Goal: Task Accomplishment & Management: Complete application form

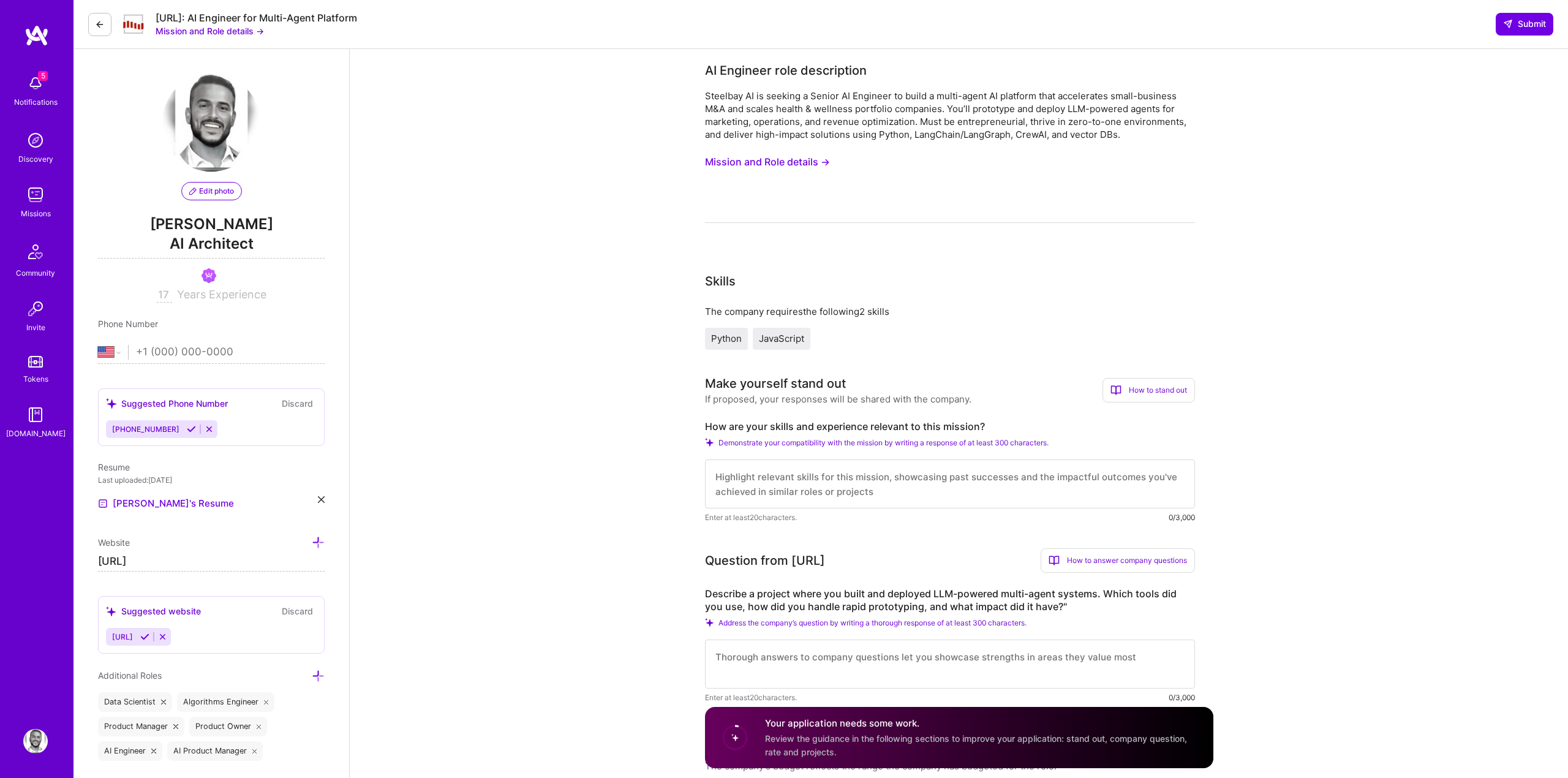
select select "US"
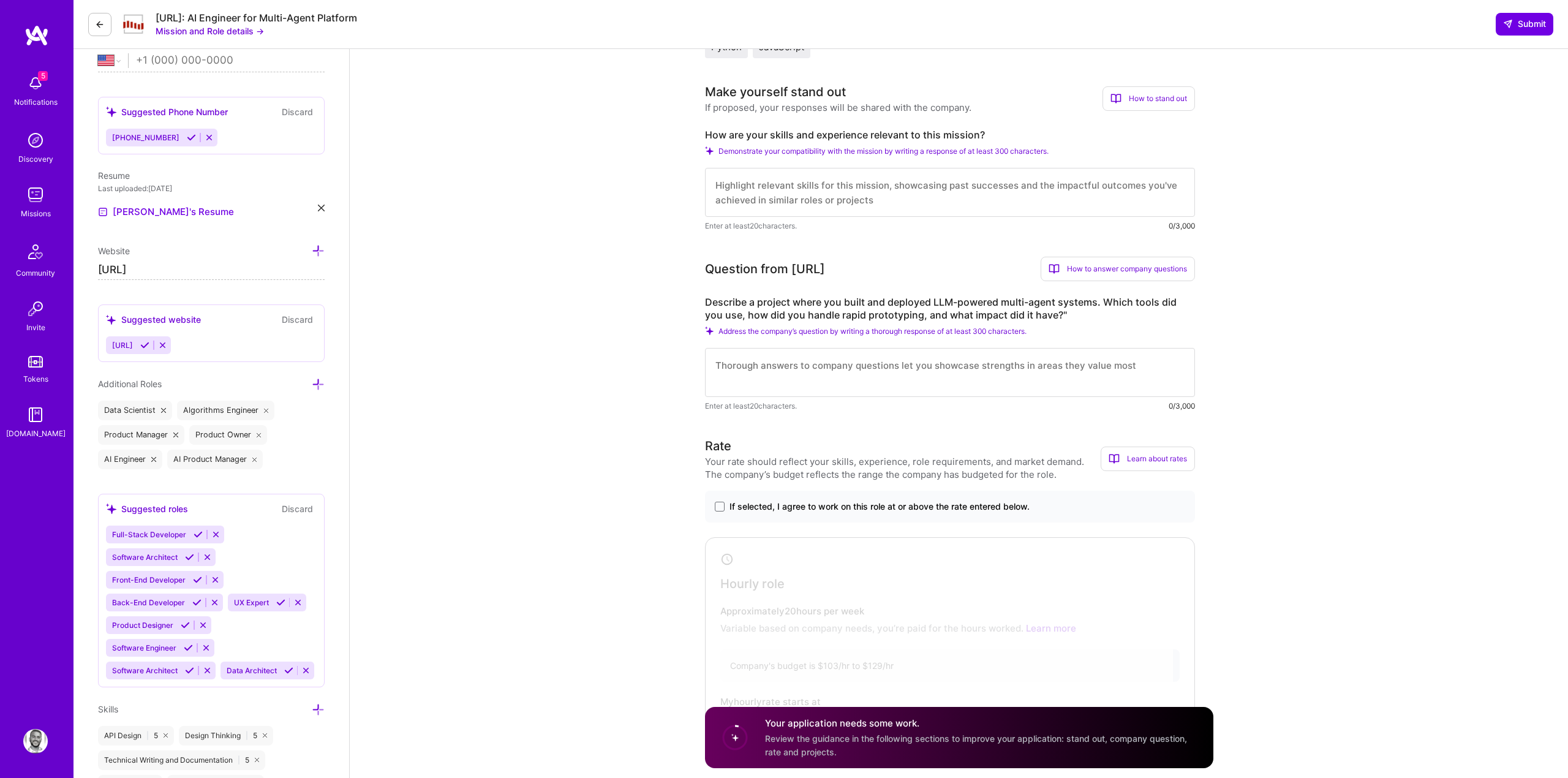
scroll to position [287, 0]
click at [788, 205] on textarea at bounding box center [949, 196] width 490 height 49
paste textarea "As an AI architect and engineer, I recently led the design and deployment of a …"
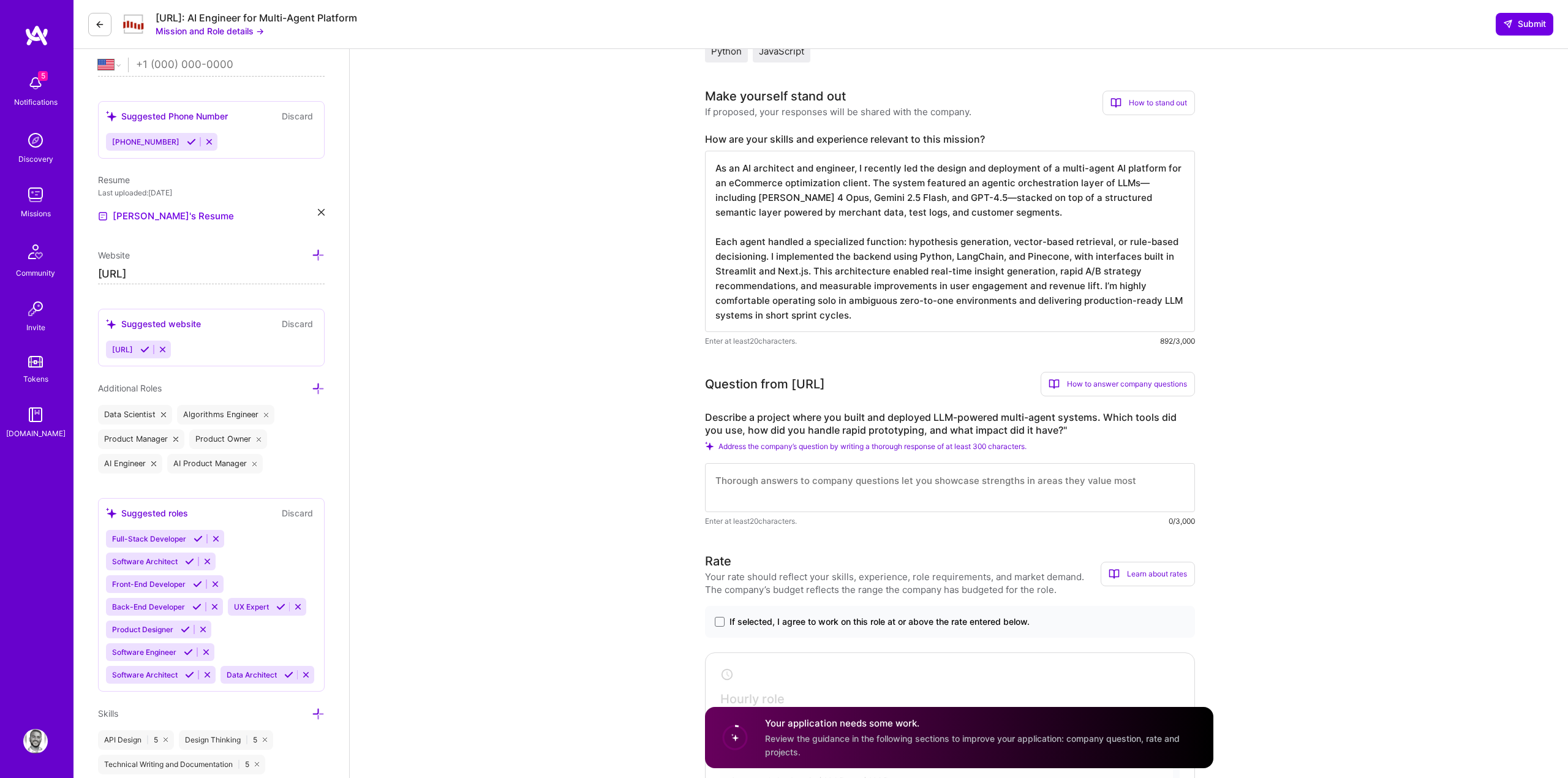
click at [1008, 247] on textarea "As an AI architect and engineer, I recently led the design and deployment of a …" at bounding box center [949, 240] width 490 height 181
click at [1003, 245] on textarea "As an AI architect and engineer, I recently led the design and deployment of a …" at bounding box center [949, 240] width 490 height 181
click at [955, 240] on textarea "As an AI architect and engineer, I recently led the design and deployment of a …" at bounding box center [949, 240] width 490 height 181
click at [999, 241] on textarea "As an AI architect and engineer, I recently led the design and deployment of a …" at bounding box center [949, 240] width 490 height 181
click at [1000, 241] on textarea "As an AI architect and engineer, I recently led the design and deployment of a …" at bounding box center [949, 240] width 490 height 181
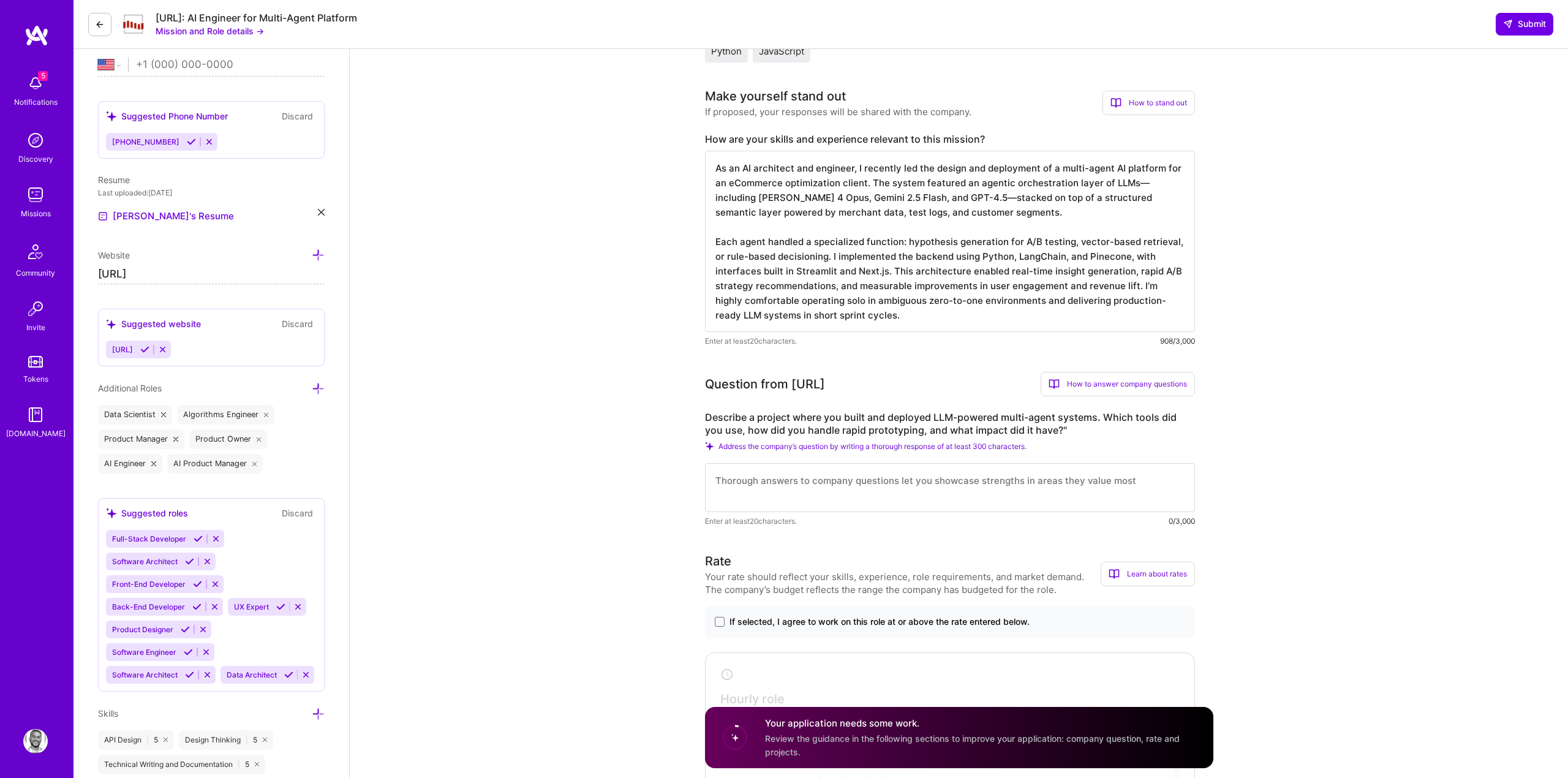
click at [1118, 183] on textarea "As an AI architect and engineer, I recently led the design and deployment of a …" at bounding box center [949, 240] width 490 height 181
click at [1031, 190] on textarea "As an AI architect and engineer, I recently led the design and deployment of a …" at bounding box center [949, 240] width 490 height 181
click at [726, 284] on textarea "As an AI architect and engineer, I recently led the design and deployment of a …" at bounding box center [949, 240] width 490 height 181
click at [711, 283] on textarea "As an AI architect and engineer, I recently led the design and deployment of a …" at bounding box center [949, 240] width 490 height 181
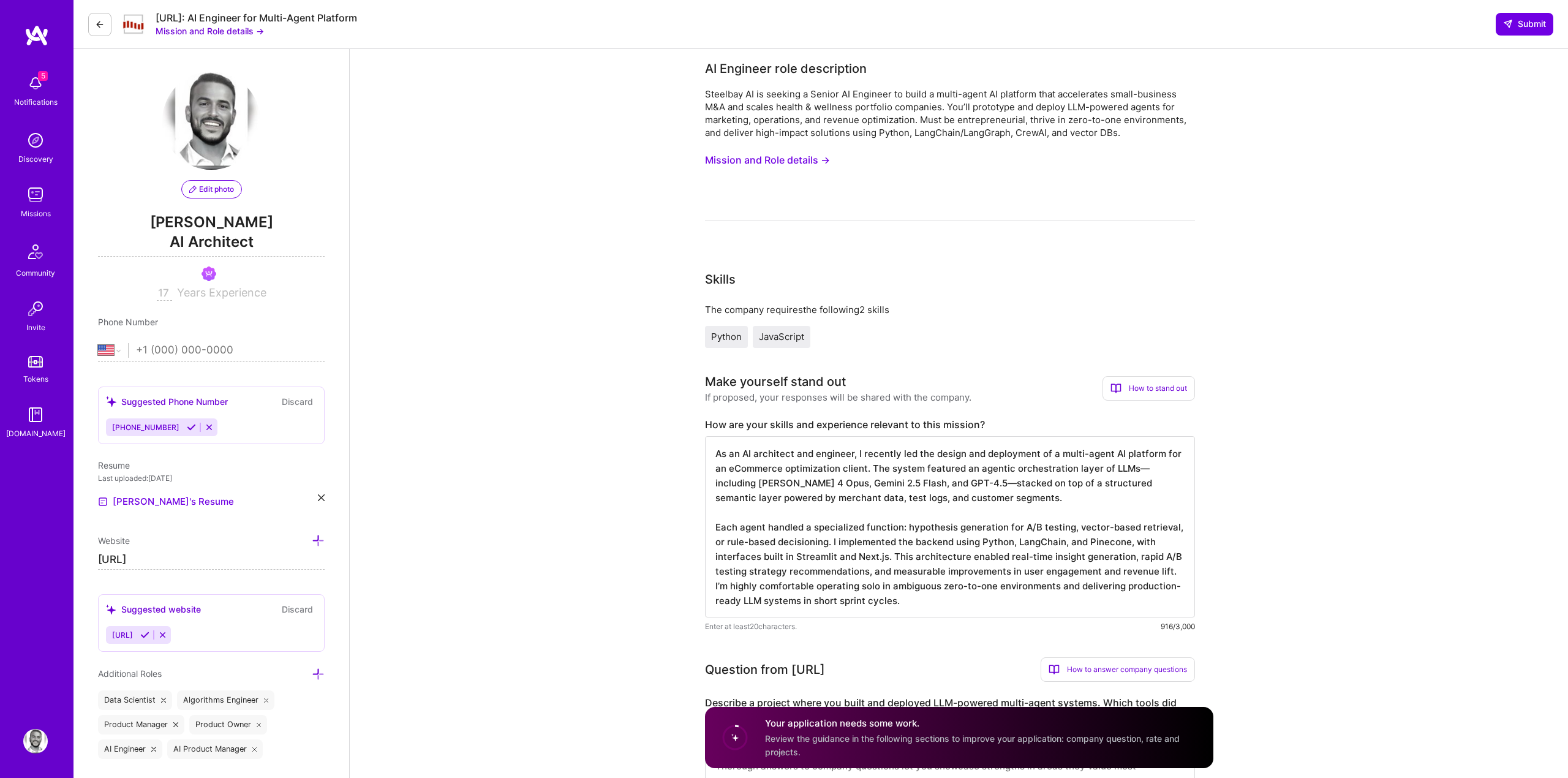
scroll to position [0, 0]
type textarea "As an AI architect and engineer, I recently led the design and deployment of a …"
click at [742, 163] on button "Mission and Role details →" at bounding box center [767, 161] width 125 height 22
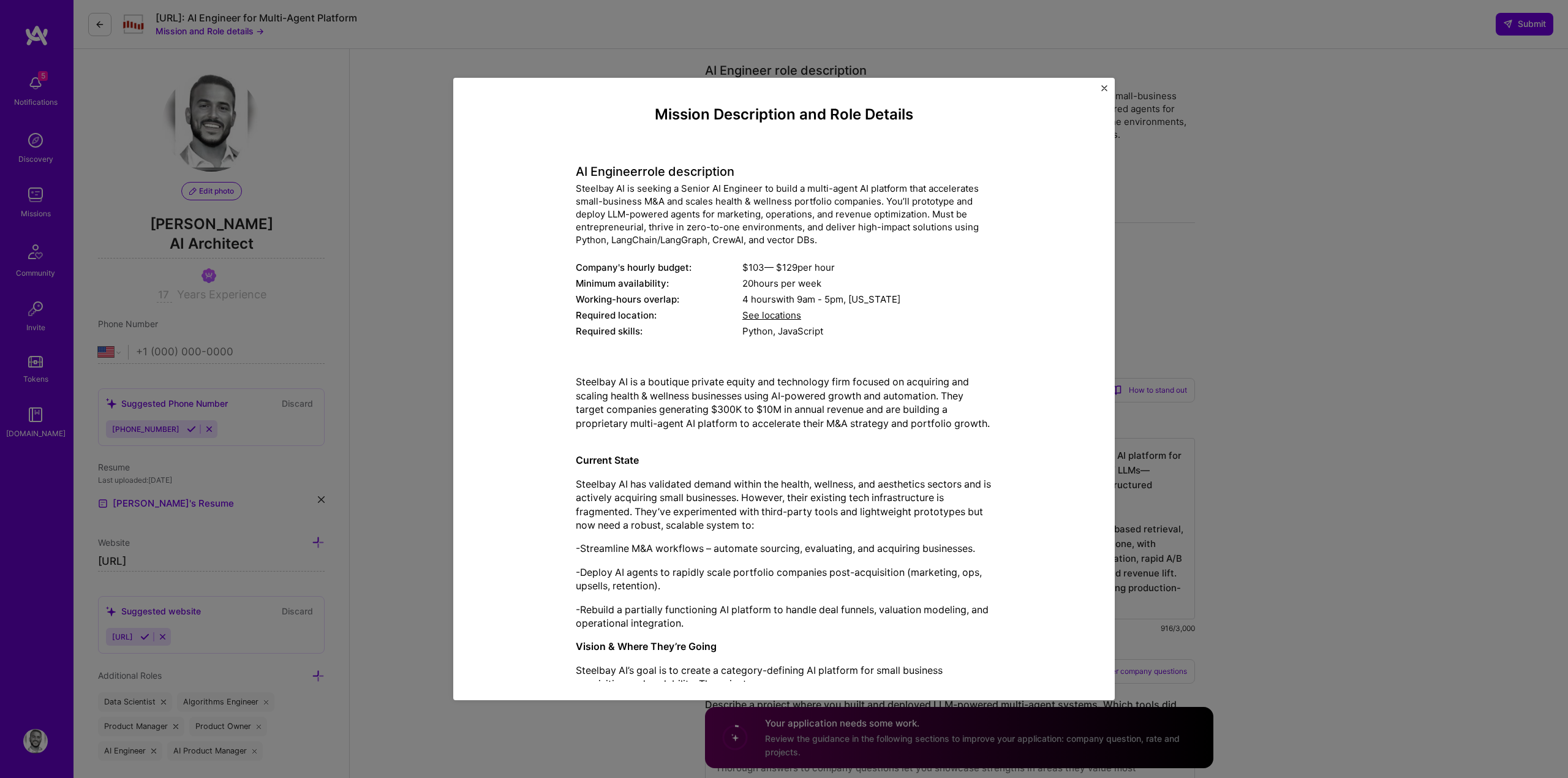
click at [762, 438] on p "Steelbay AI is a boutique private equity and technology firm focused on acquiri…" at bounding box center [784, 409] width 416 height 68
click at [760, 545] on p "-Streamline M&A workflows – automate sourcing, evaluating, and acquiring busine…" at bounding box center [784, 548] width 416 height 14
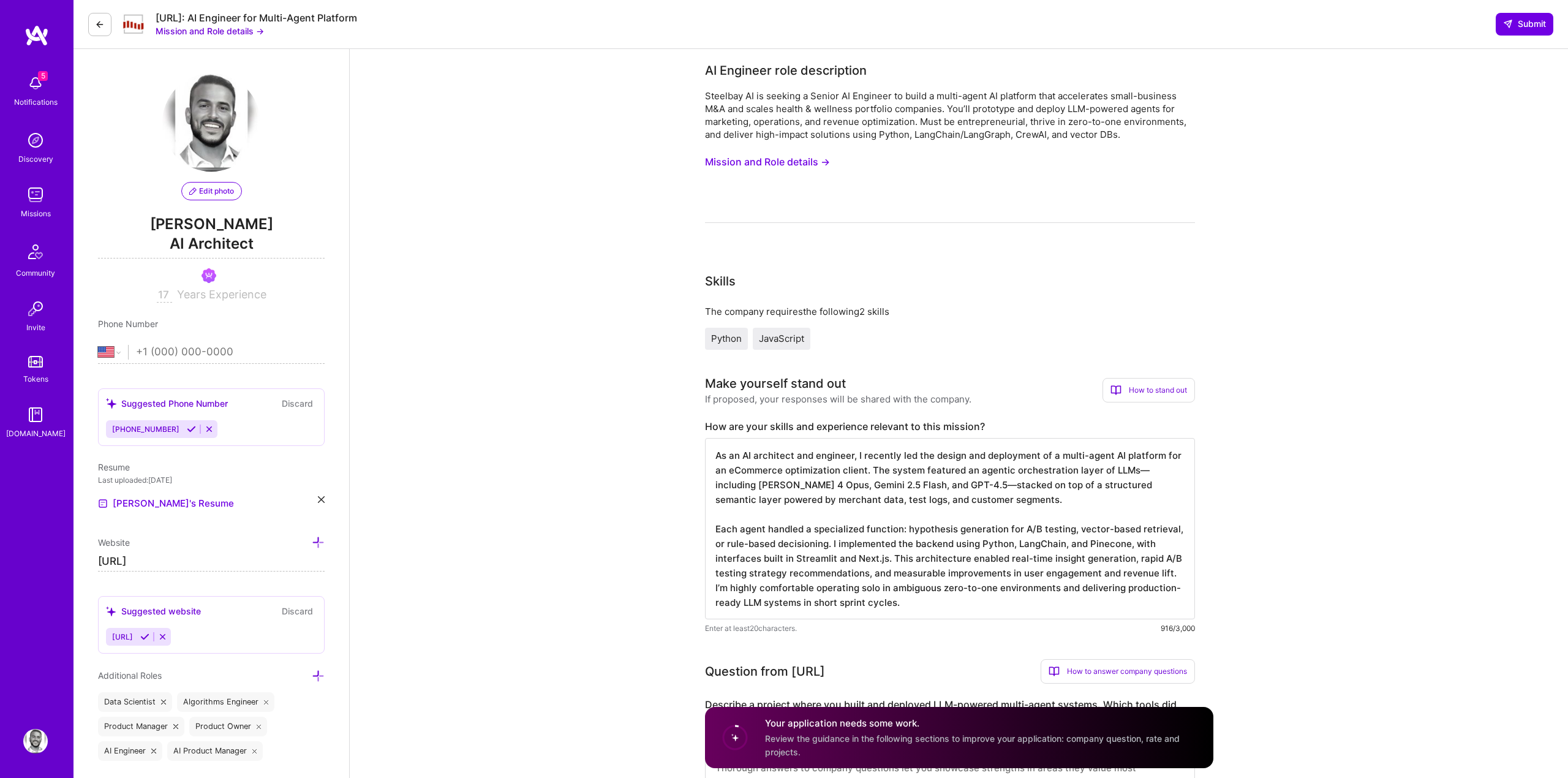
scroll to position [1, 0]
click at [779, 156] on button "Mission and Role details →" at bounding box center [767, 161] width 125 height 22
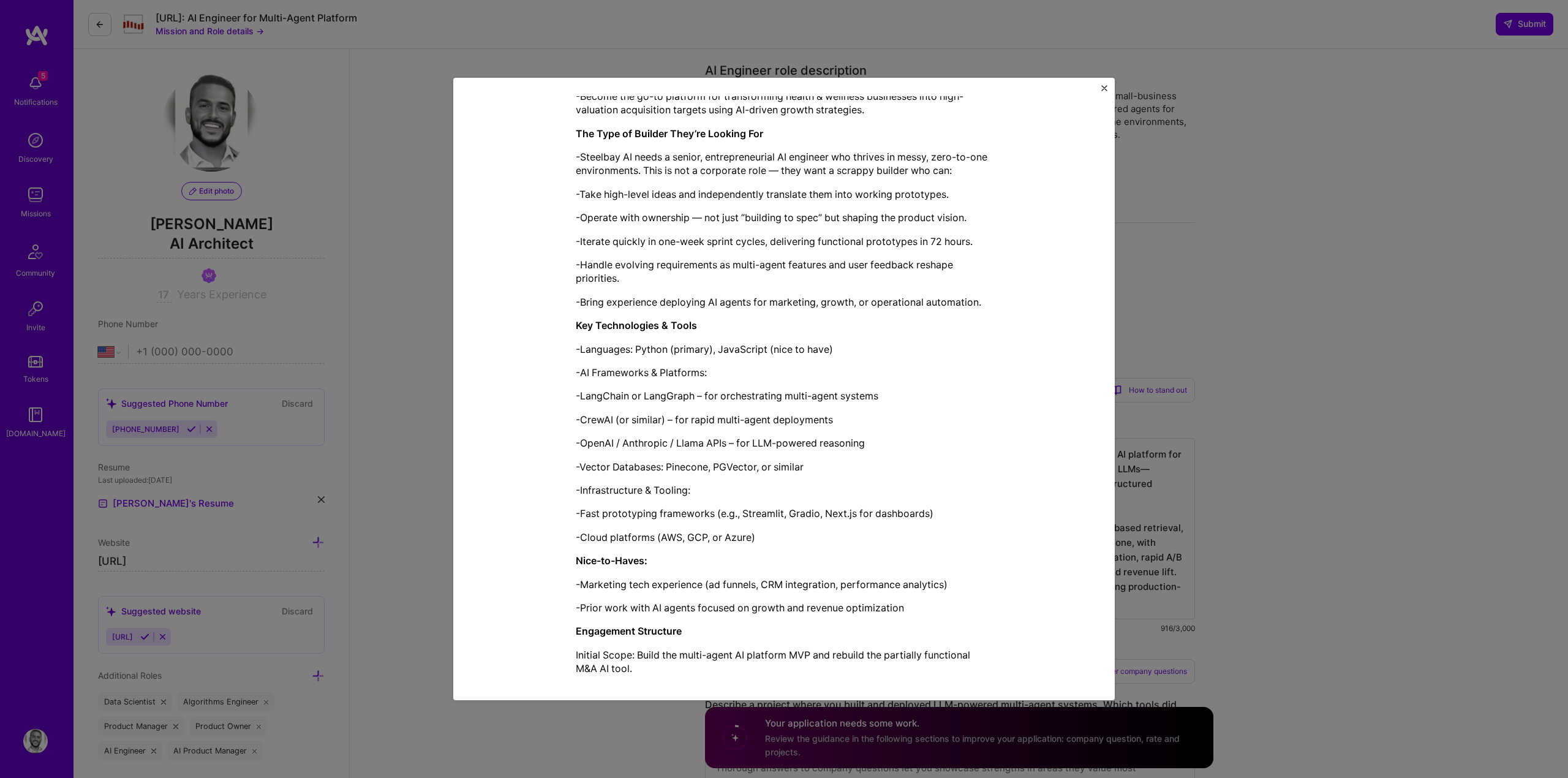
scroll to position [773, 0]
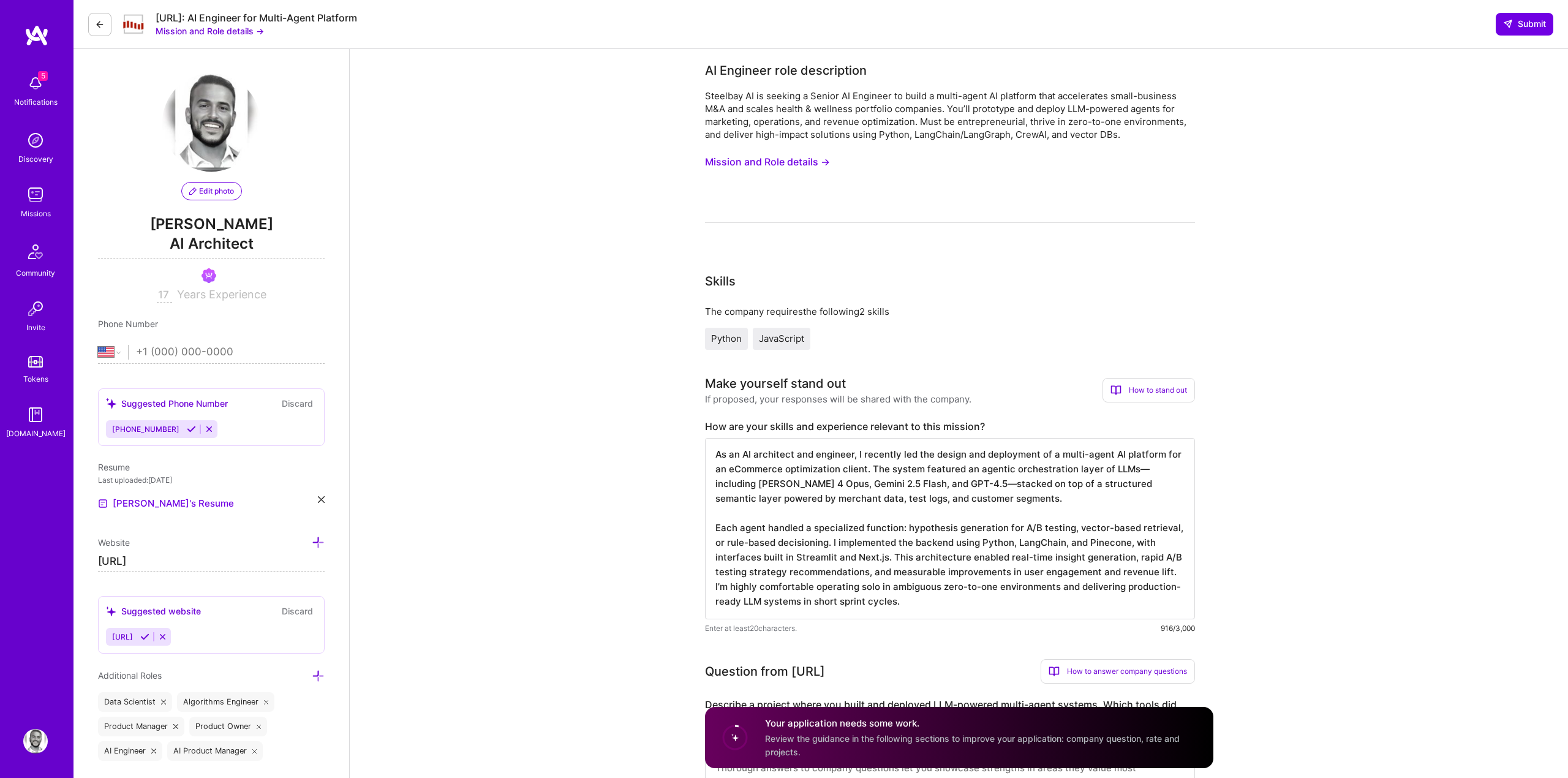
click at [901, 596] on textarea "As an AI architect and engineer, I recently led the design and deployment of a …" at bounding box center [949, 528] width 490 height 181
drag, startPoint x: 1169, startPoint y: 570, endPoint x: 777, endPoint y: 591, distance: 392.6
click at [777, 591] on textarea "As an AI architect and engineer, I recently led the design and deployment of a …" at bounding box center [949, 528] width 490 height 181
click at [810, 584] on textarea "As an AI architect and engineer, I recently led the design and deployment of a …" at bounding box center [949, 528] width 490 height 181
drag, startPoint x: 800, startPoint y: 585, endPoint x: 864, endPoint y: 584, distance: 64.0
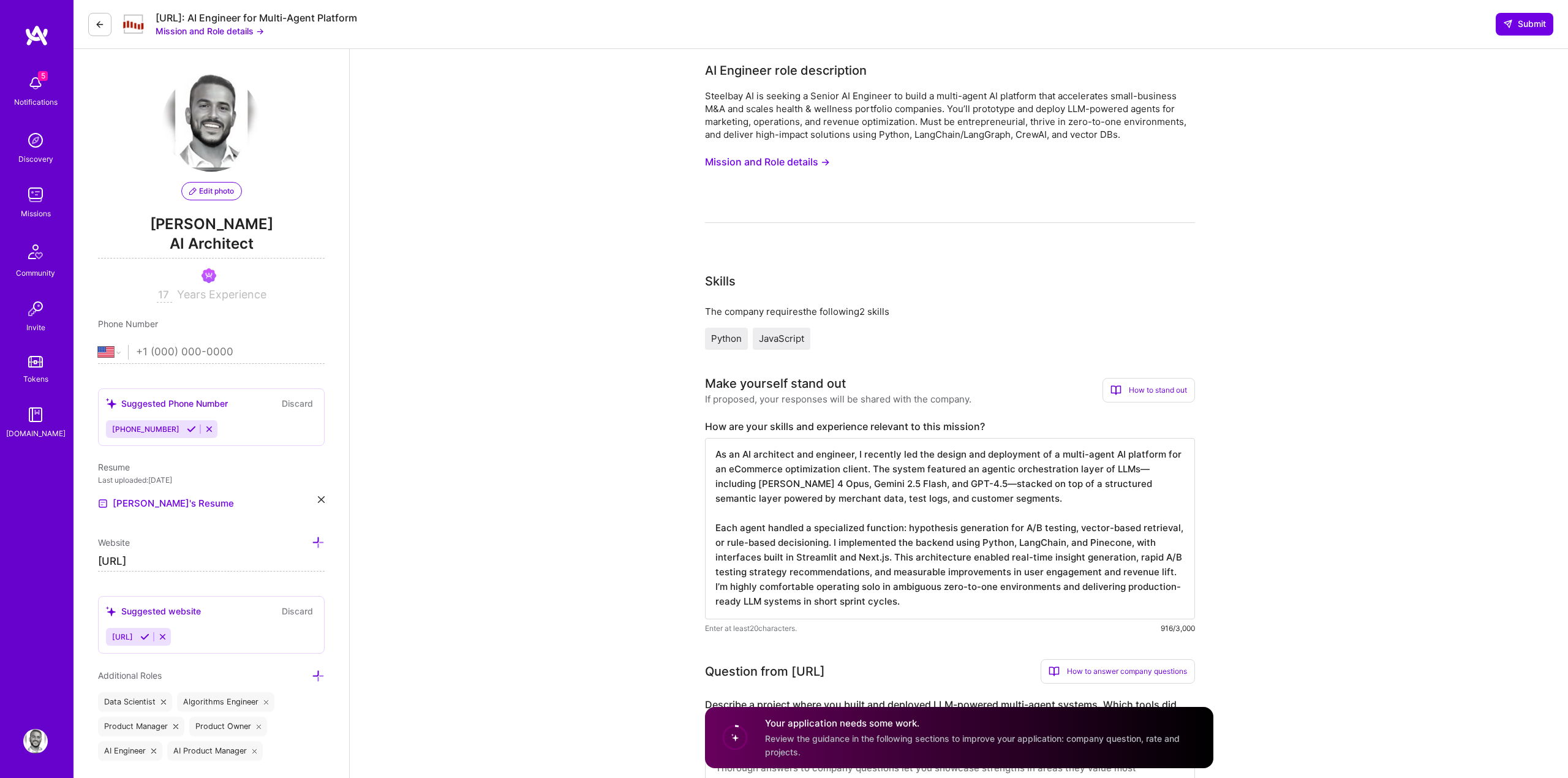
click at [864, 584] on textarea "As an AI architect and engineer, I recently led the design and deployment of a …" at bounding box center [949, 528] width 490 height 181
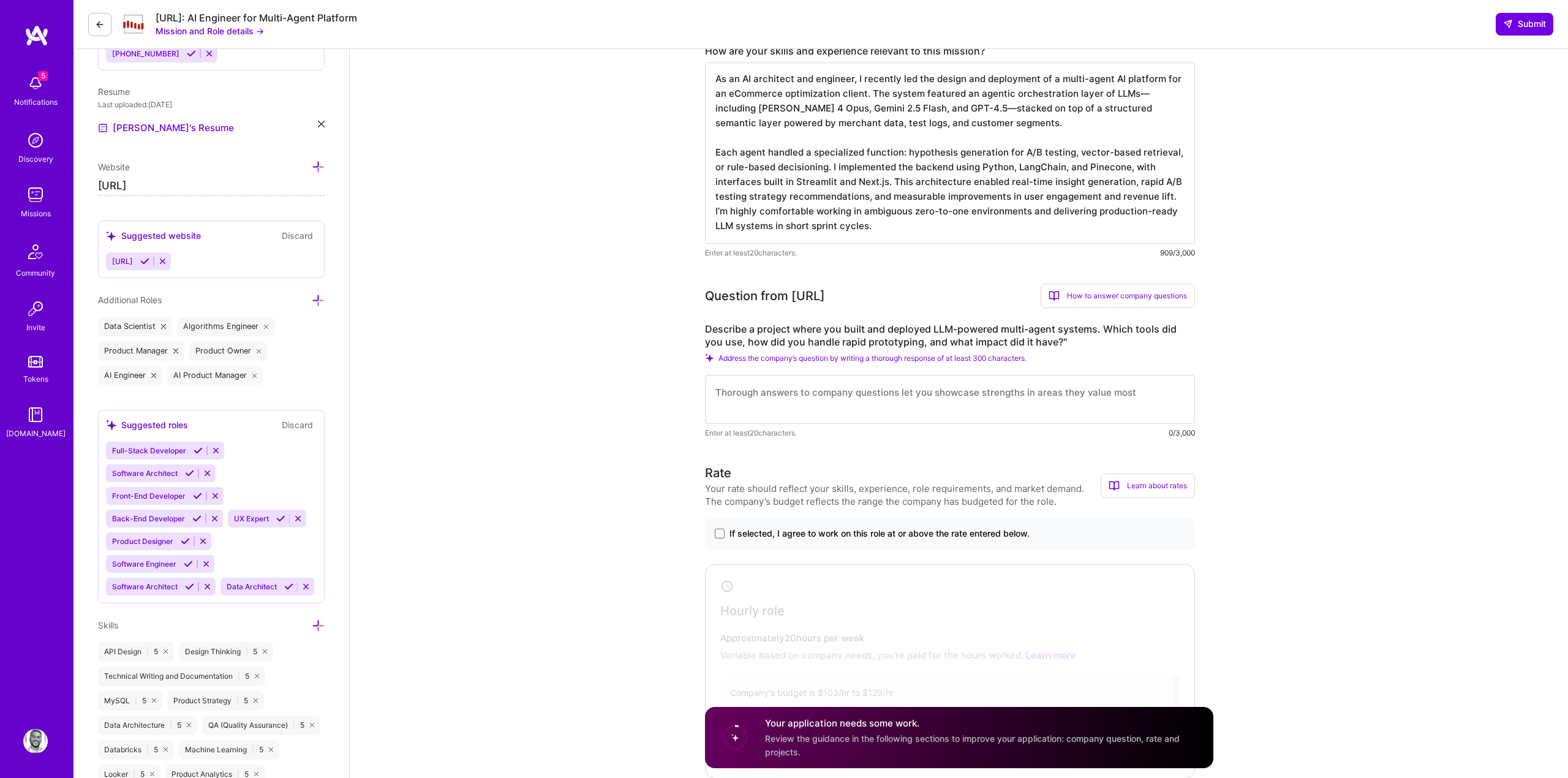
scroll to position [454, 0]
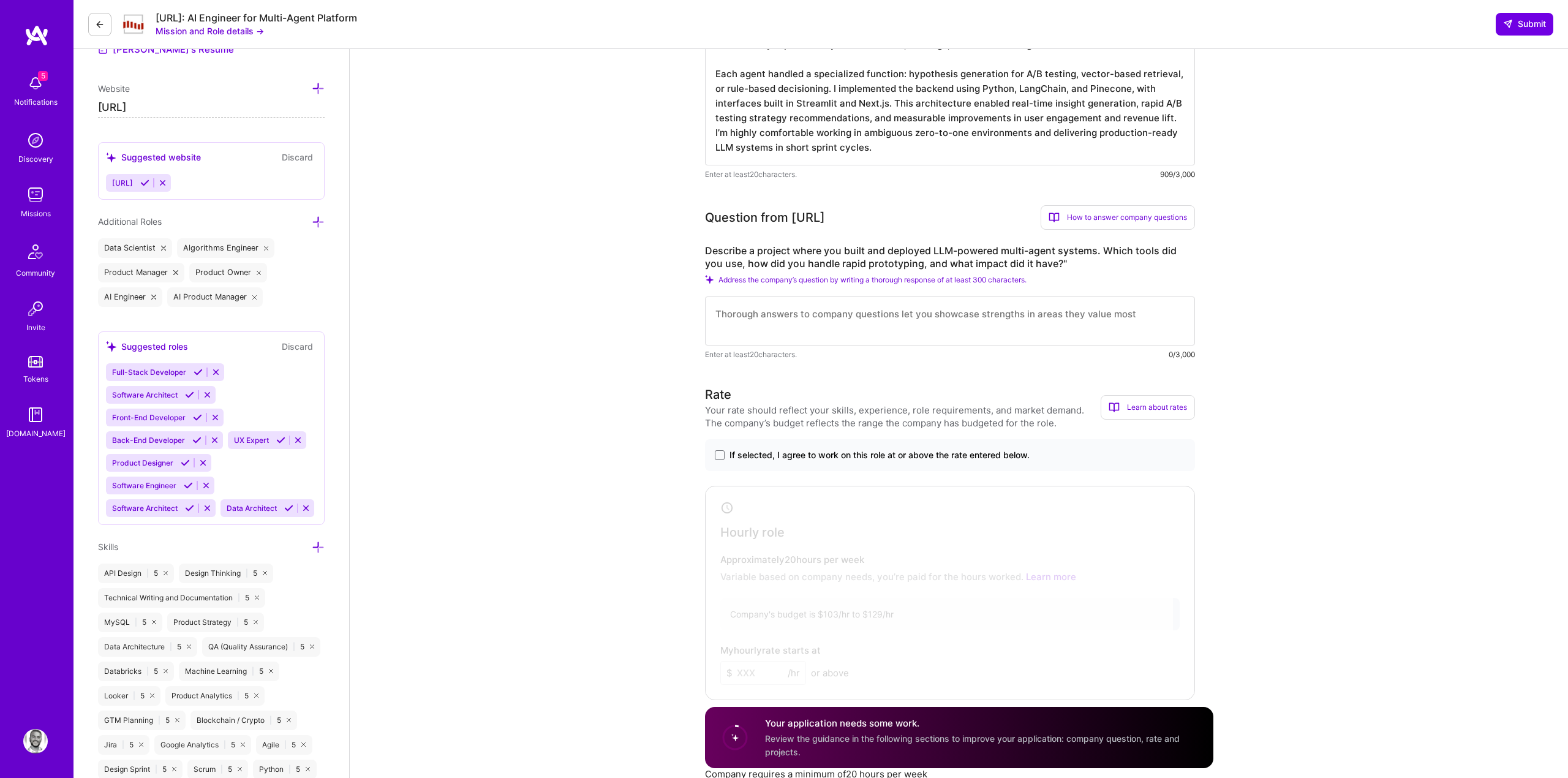
type textarea "As an AI architect and engineer, I recently led the design and deployment of a …"
click at [789, 325] on textarea at bounding box center [949, 321] width 490 height 49
paste textarea "Here’s your response rewritten as a single, well-structured paragraph: I archit…"
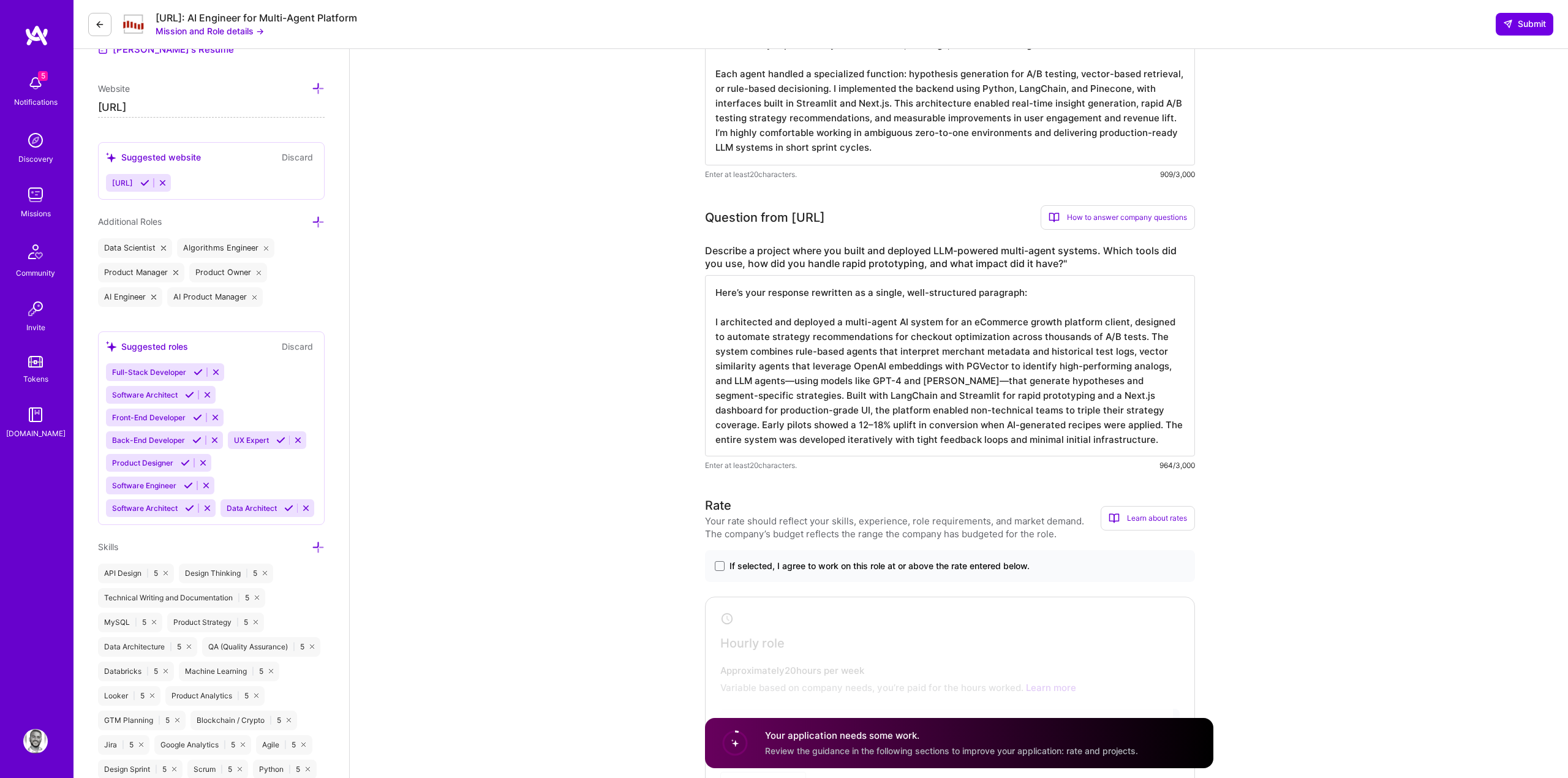
drag, startPoint x: 713, startPoint y: 324, endPoint x: 689, endPoint y: 295, distance: 37.6
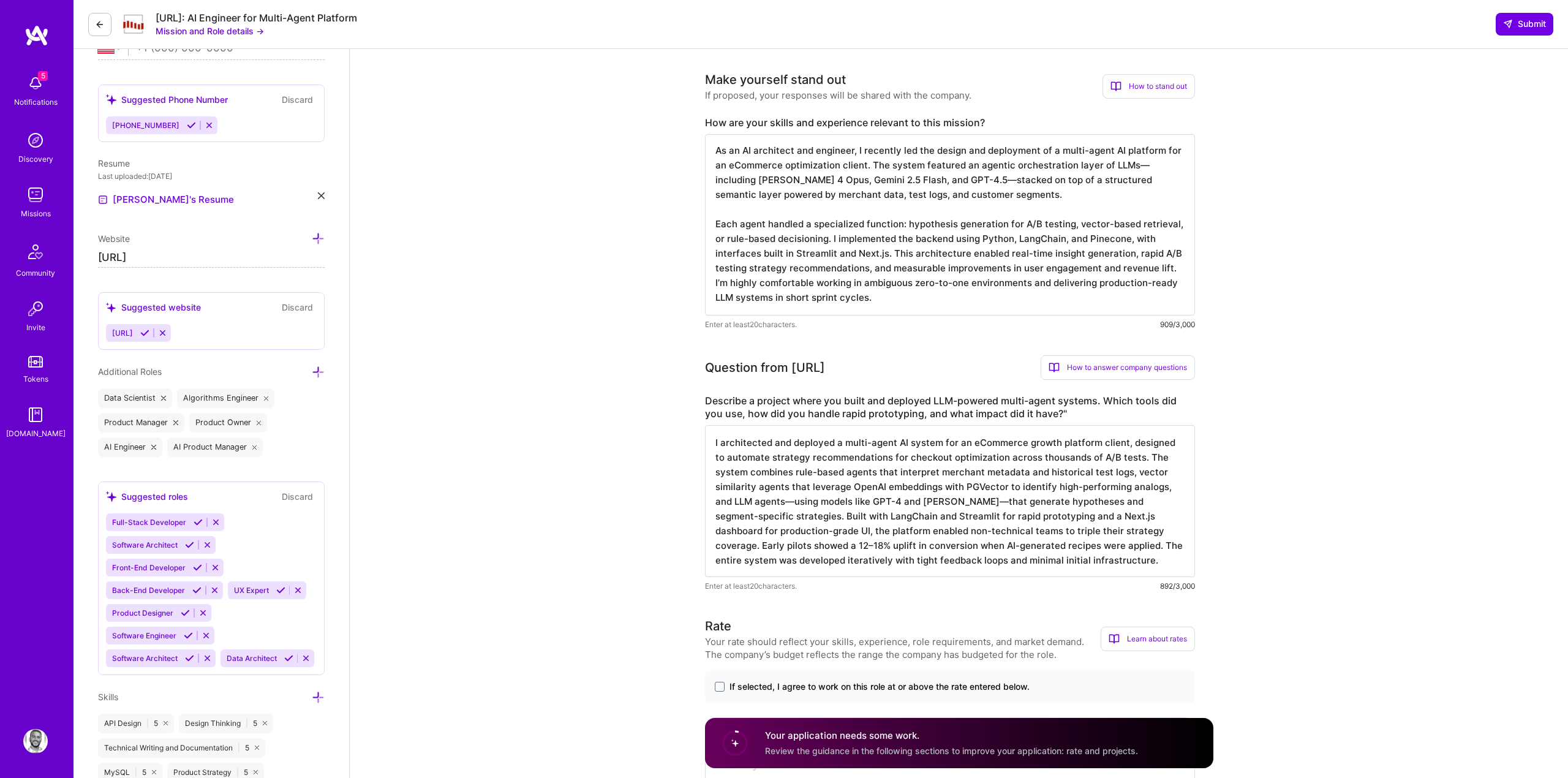
scroll to position [242, 0]
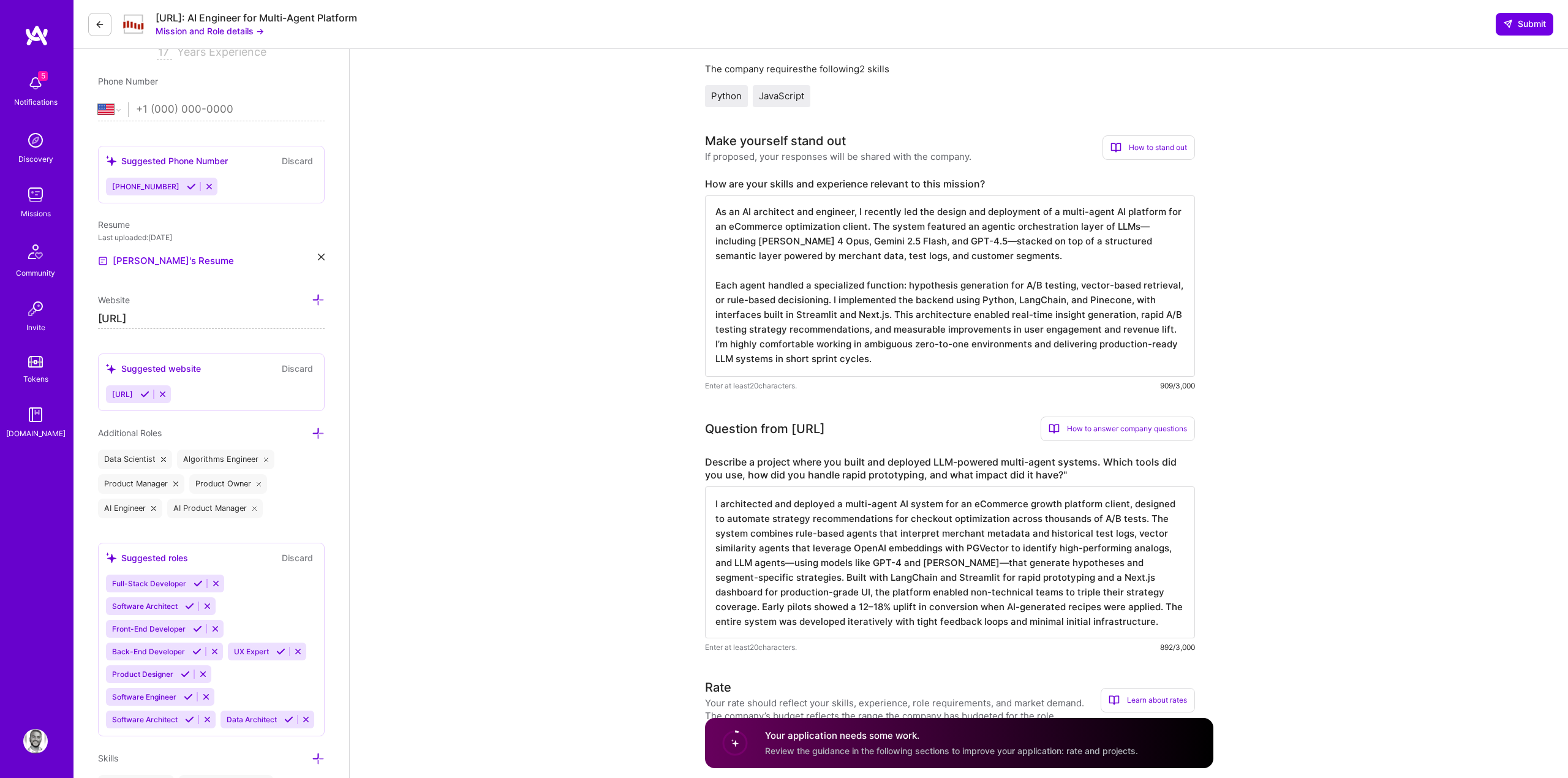
type textarea "I architected and deployed a multi-agent AI system for an eCommerce growth plat…"
drag, startPoint x: 798, startPoint y: 270, endPoint x: 732, endPoint y: 194, distance: 100.7
click at [732, 195] on textarea "As an AI architect and engineer, I recently led the design and deployment of a …" at bounding box center [949, 285] width 490 height 181
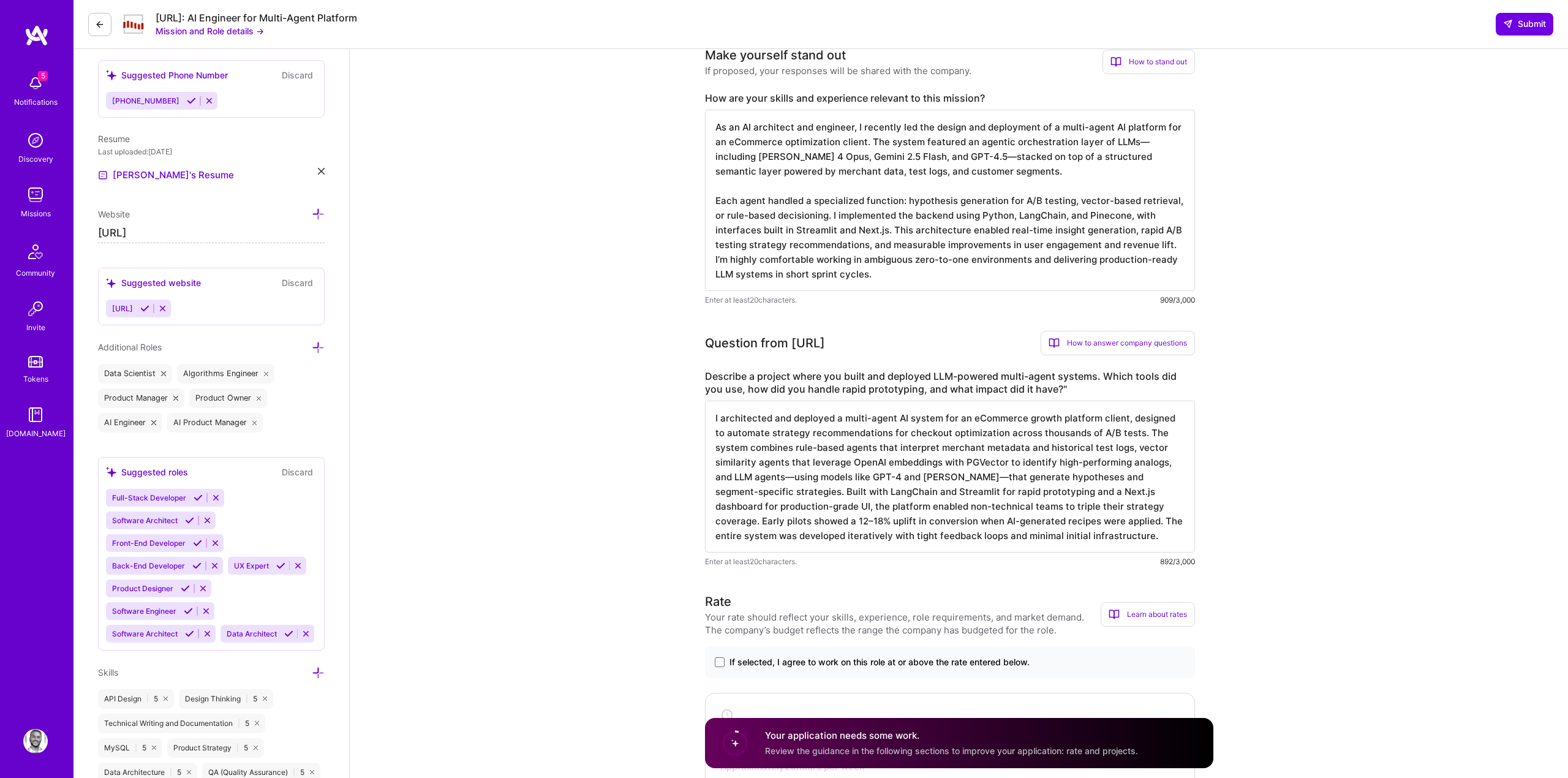
scroll to position [329, 0]
click at [716, 458] on textarea "I architected and deployed a multi-agent AI system for an eCommerce growth plat…" at bounding box center [949, 474] width 490 height 151
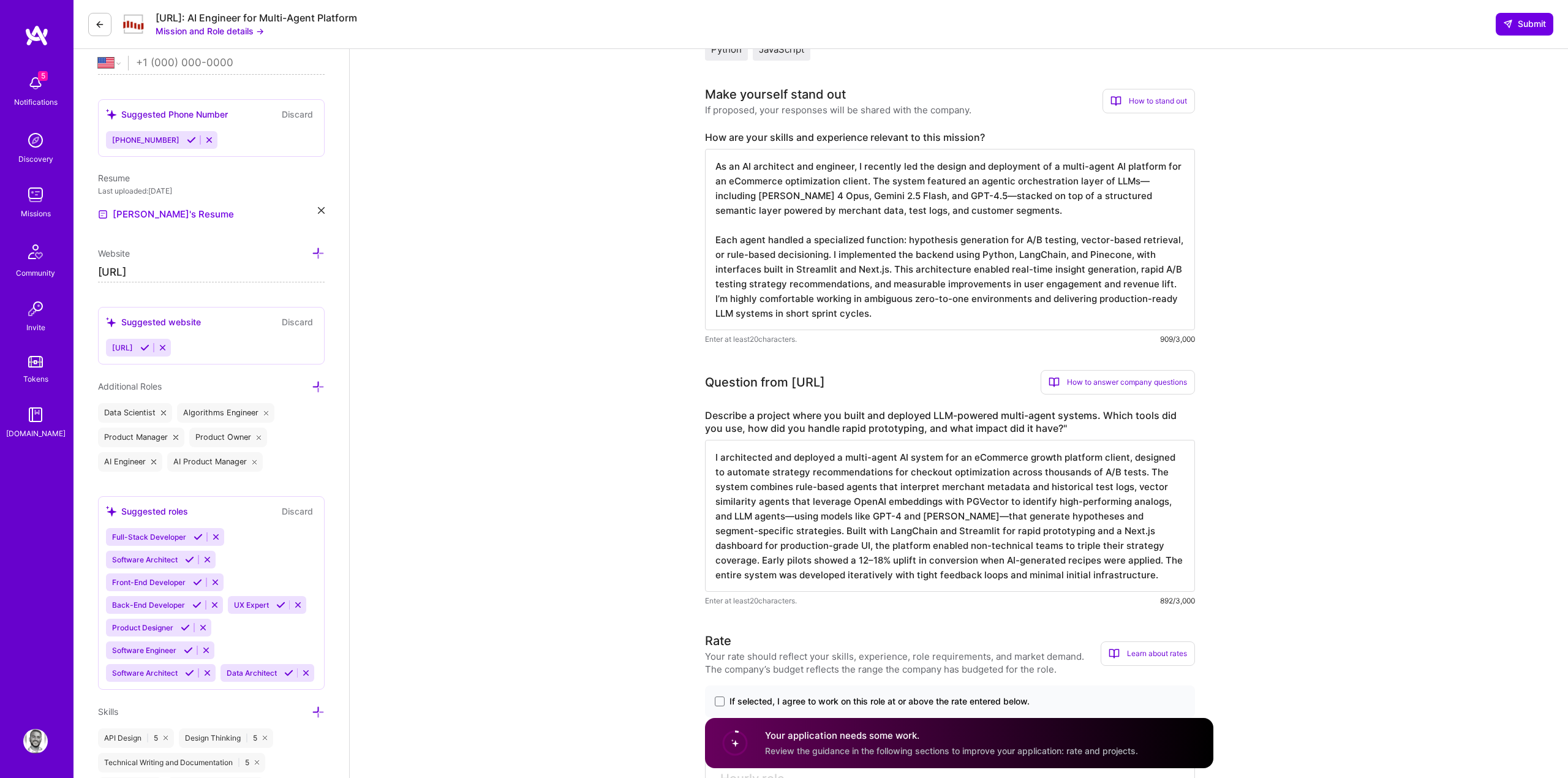
scroll to position [287, 0]
click at [780, 181] on textarea "As an AI architect and engineer, I recently led the design and deployment of a …" at bounding box center [949, 239] width 490 height 181
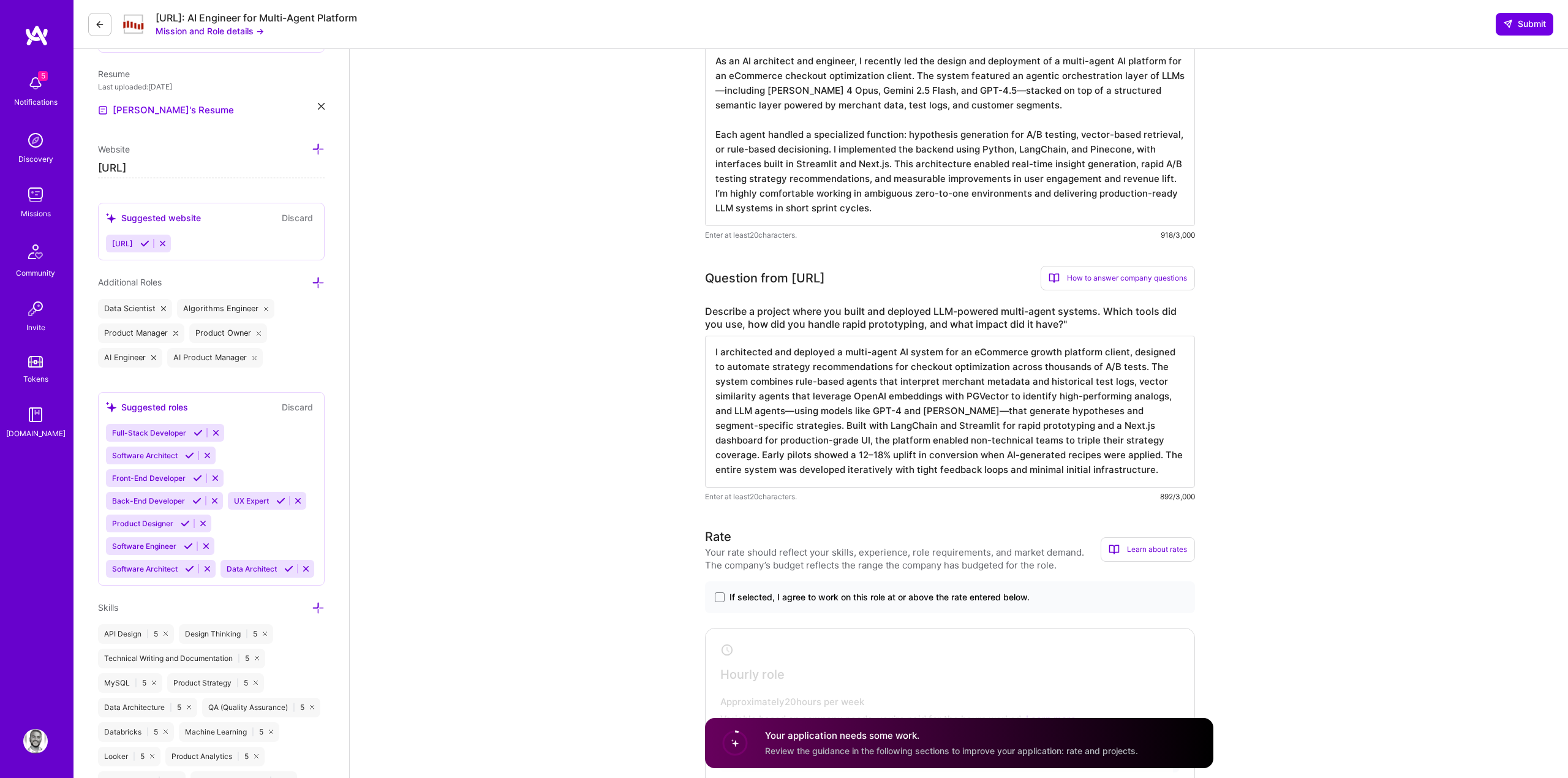
scroll to position [540, 0]
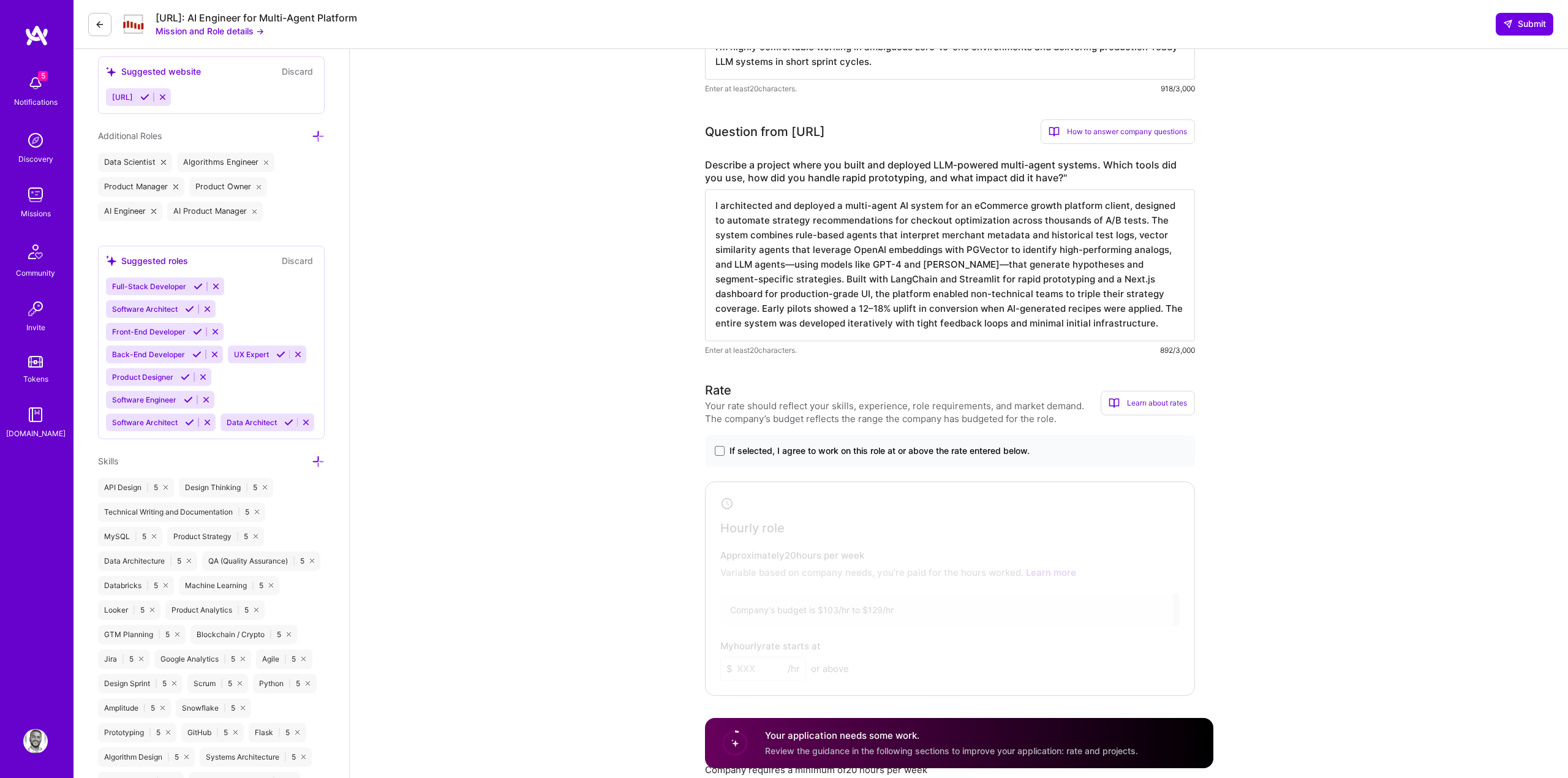
type textarea "As an AI architect and engineer, I recently led the design and deployment of a …"
click at [771, 451] on span "If selected, I agree to work on this role at or above the rate entered below." at bounding box center [879, 451] width 300 height 13
click at [0, 0] on input "If selected, I agree to work on this role at or above the rate entered below." at bounding box center [0, 0] width 0 height 0
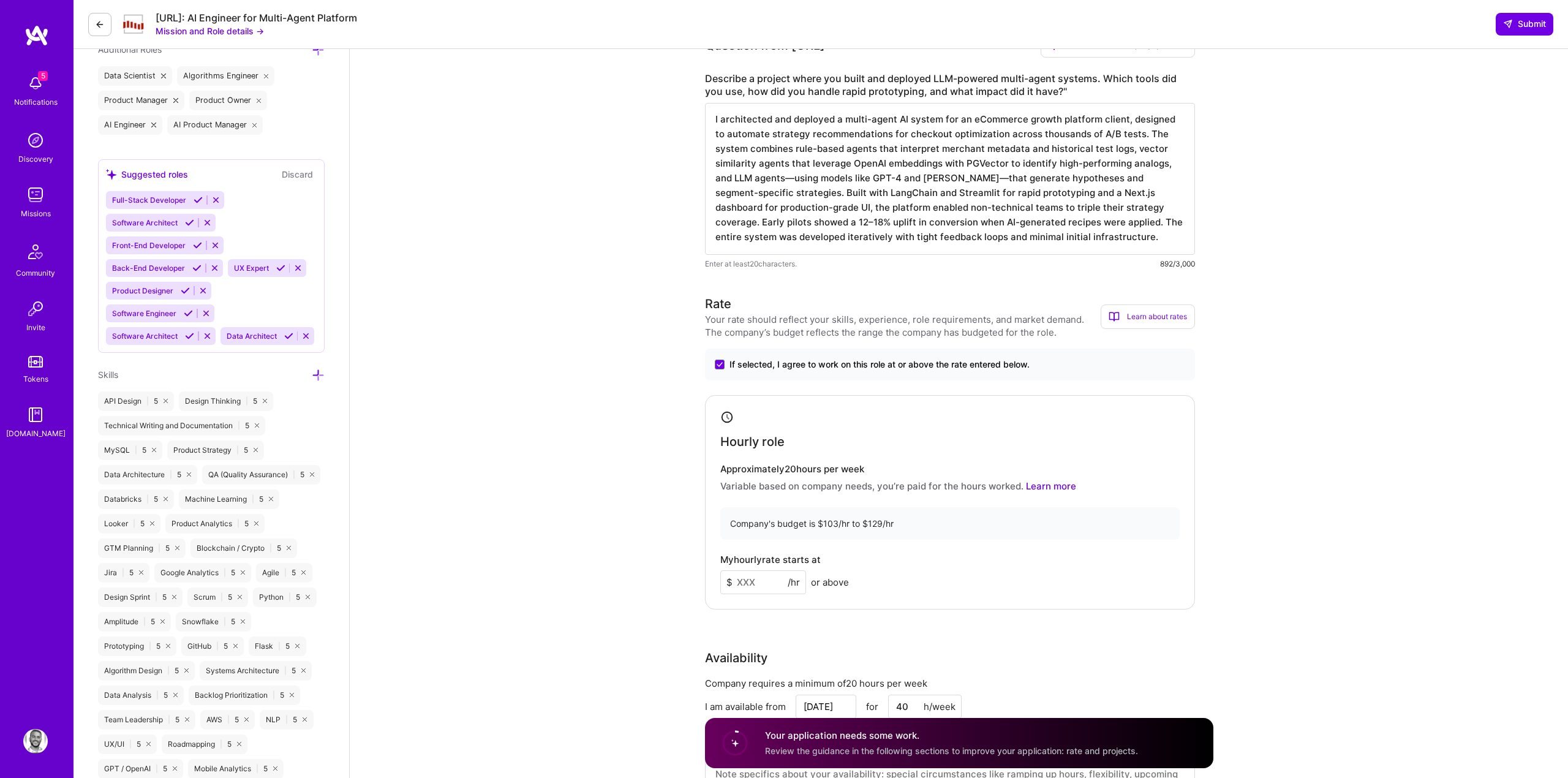
scroll to position [627, 0]
click at [760, 571] on input at bounding box center [763, 582] width 86 height 23
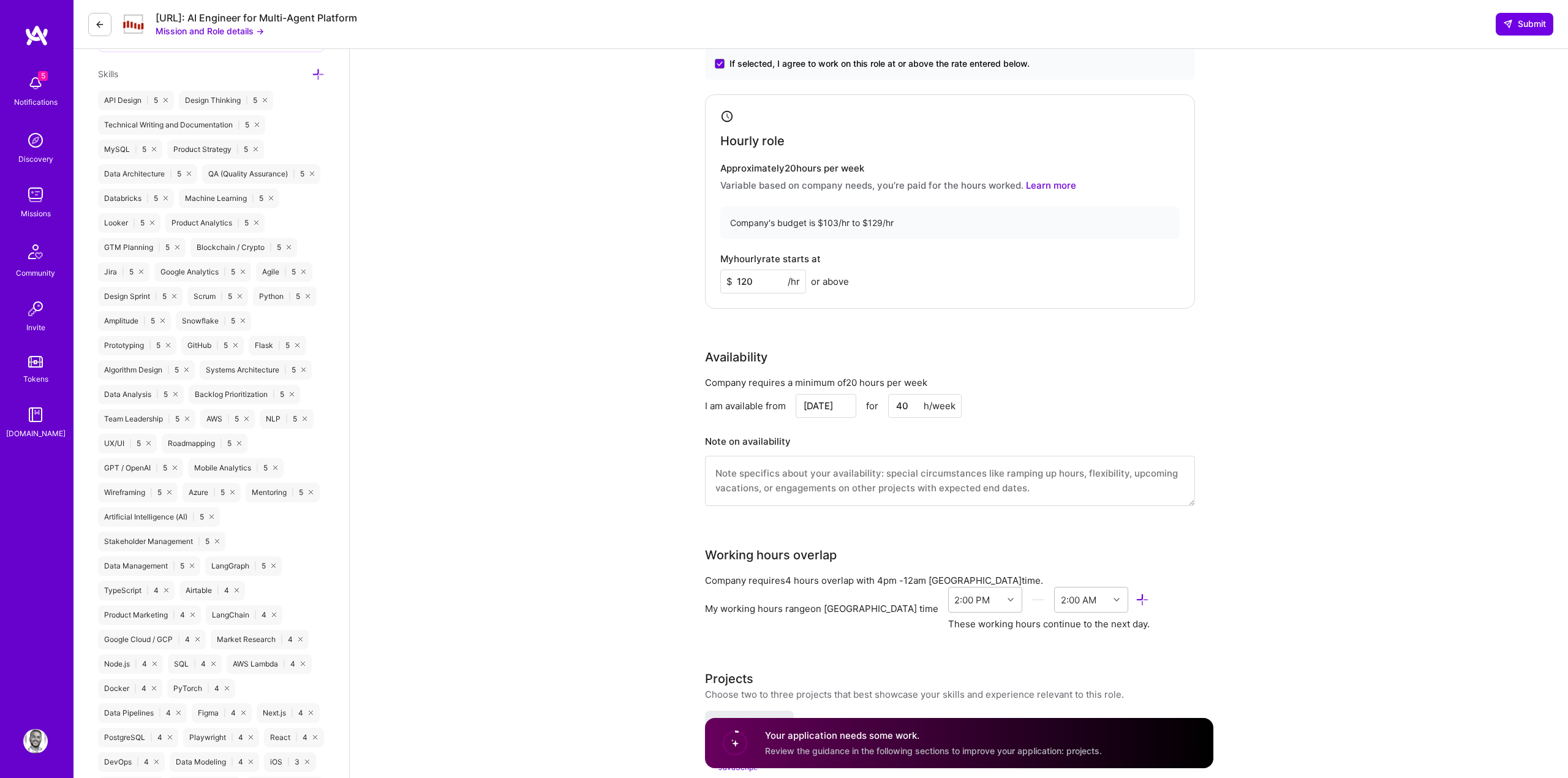
scroll to position [929, 0]
type input "120"
click at [842, 405] on input "[DATE]" at bounding box center [826, 403] width 61 height 23
click at [741, 364] on div "1" at bounding box center [742, 367] width 17 height 17
type input "[DATE]"
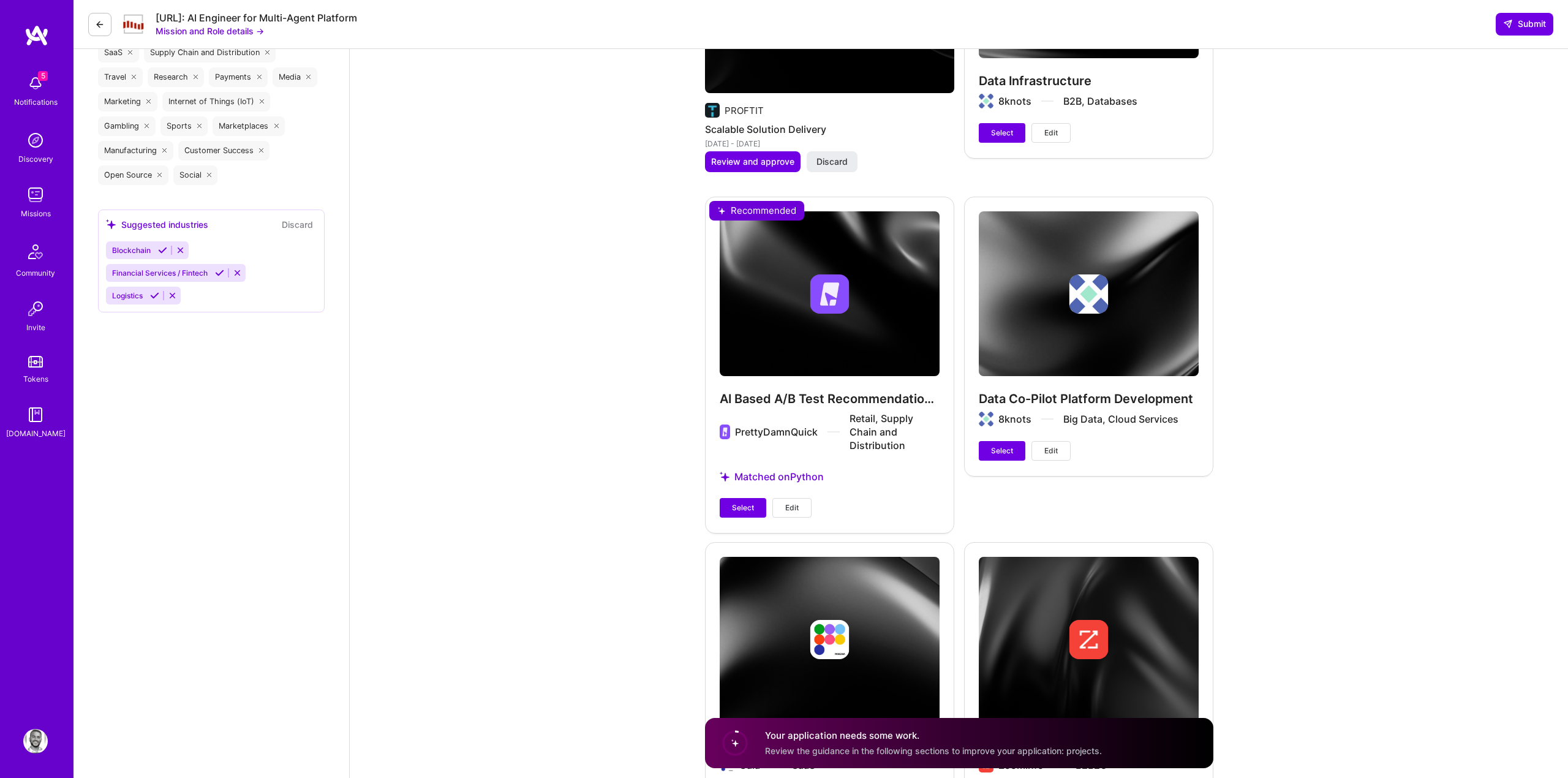
scroll to position [2215, 0]
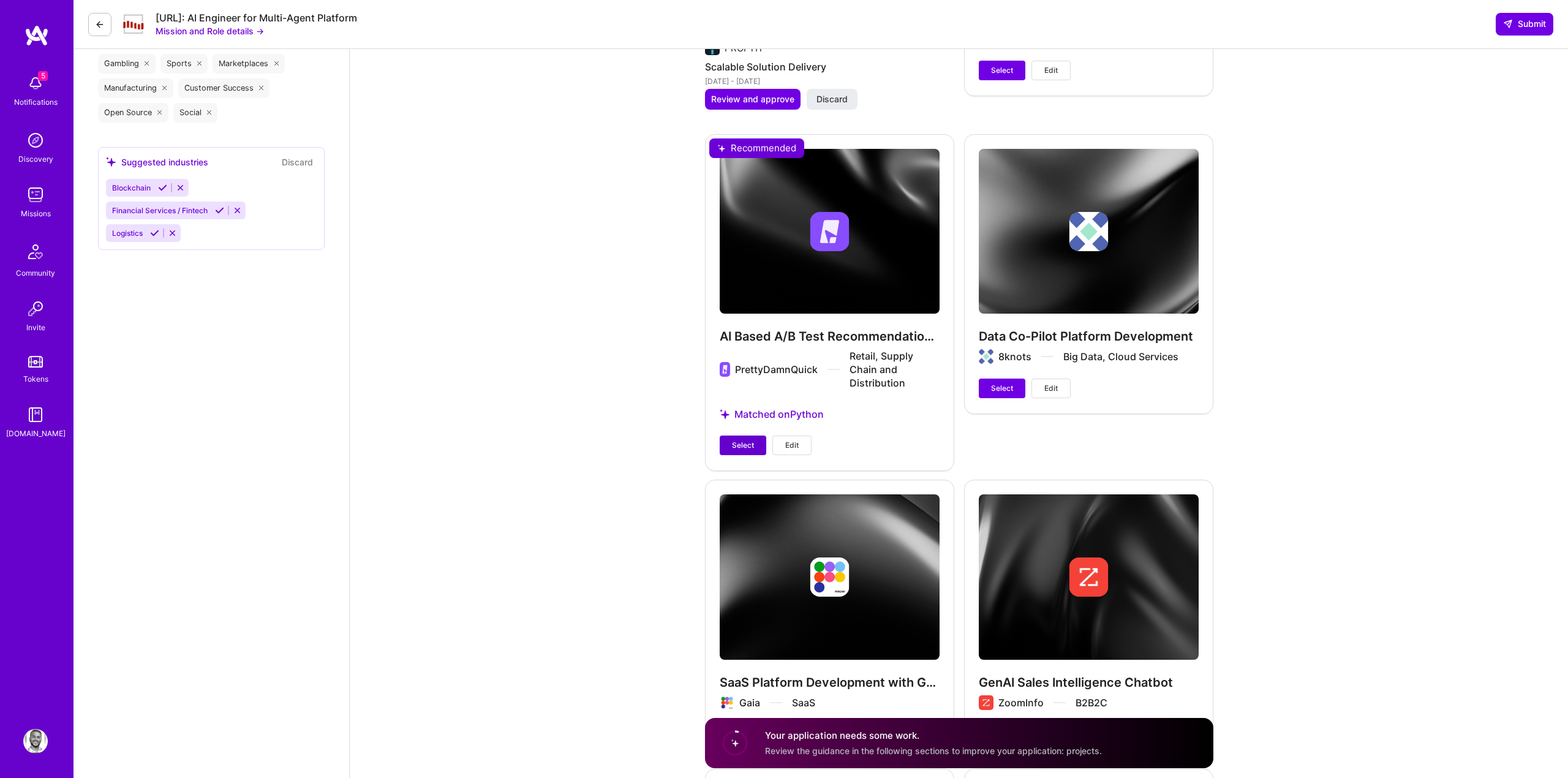
click at [757, 435] on button "Select" at bounding box center [743, 445] width 47 height 20
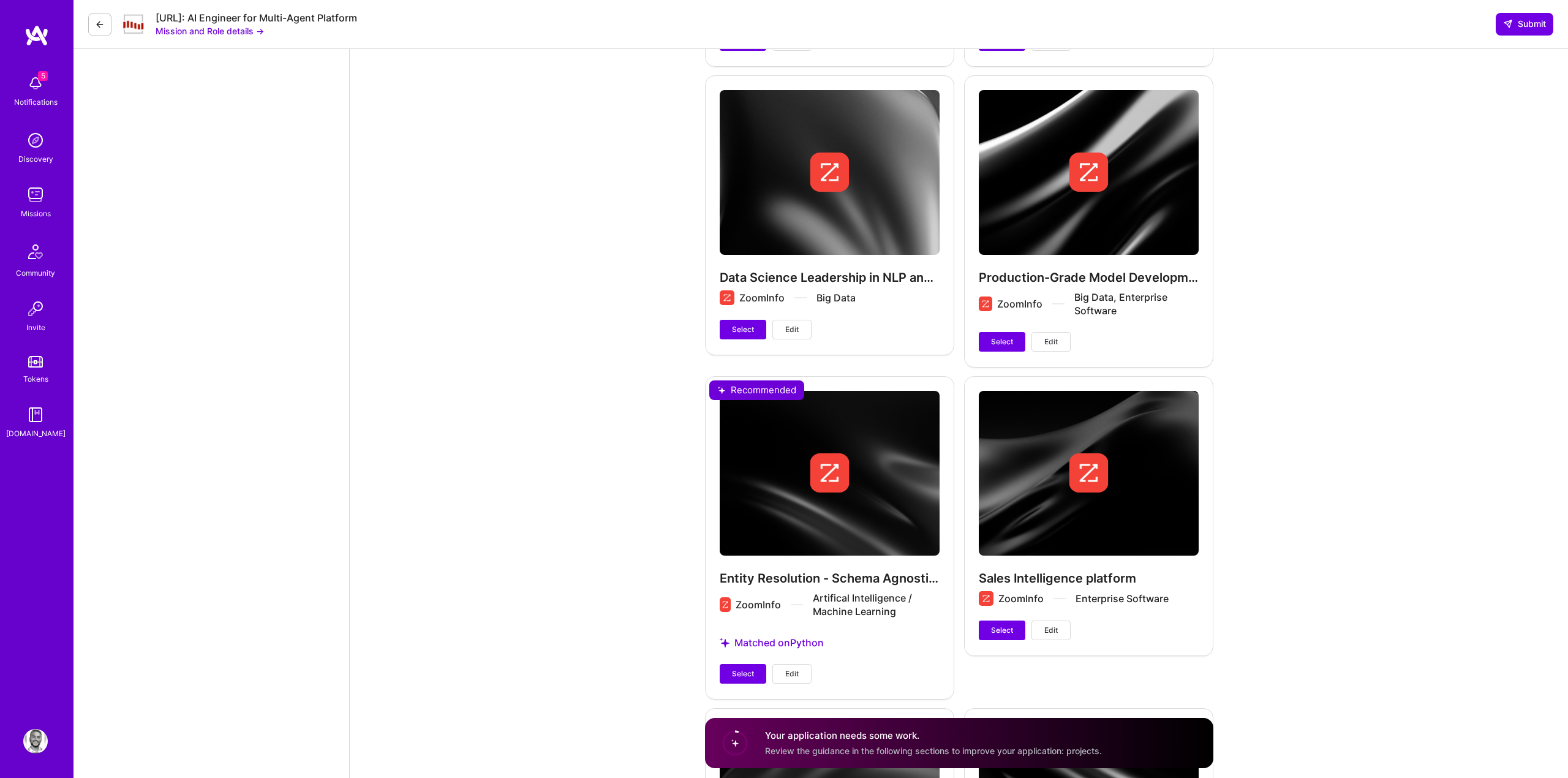
scroll to position [2909, 0]
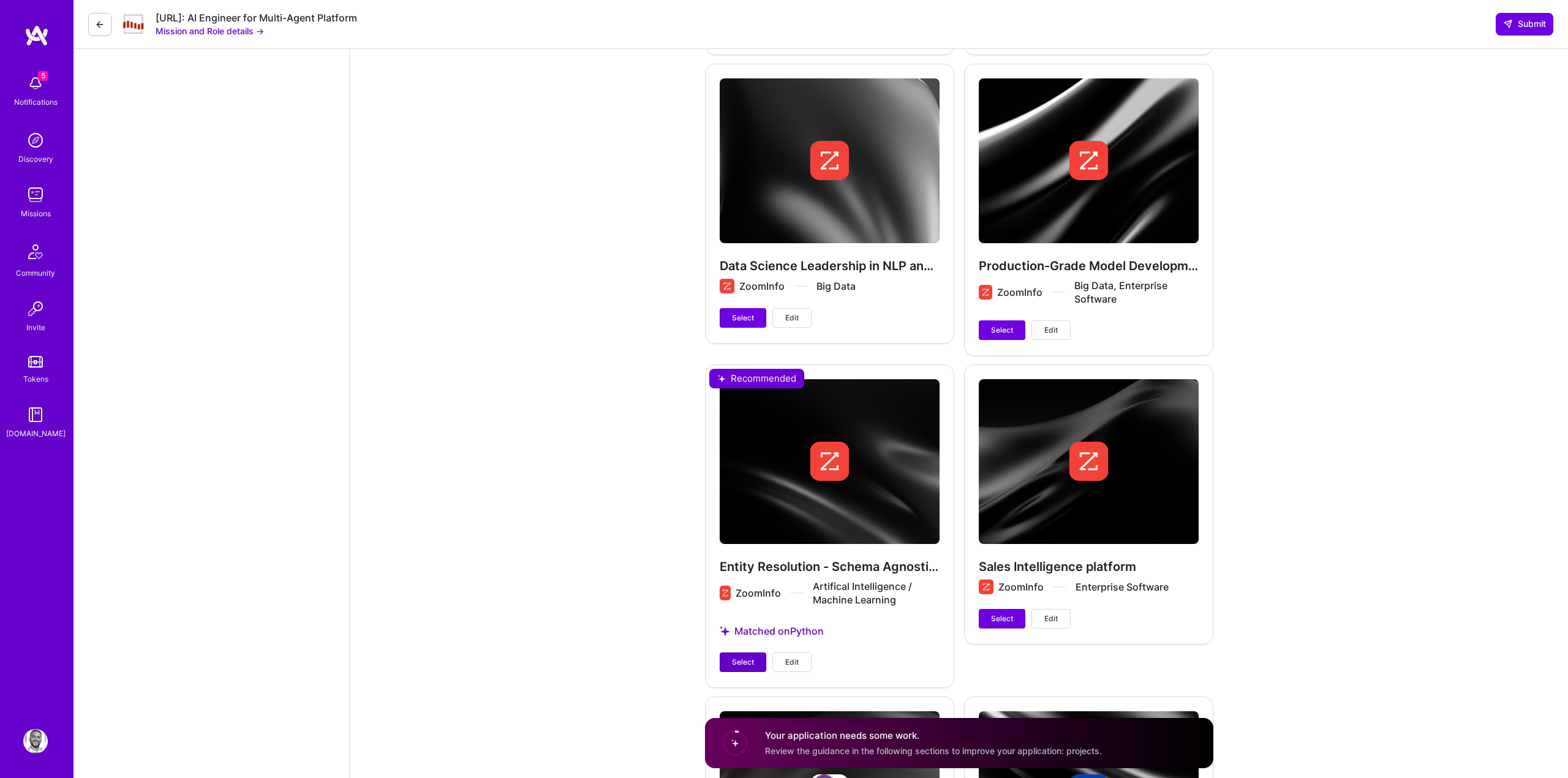
click at [743, 653] on button "Select" at bounding box center [743, 662] width 47 height 20
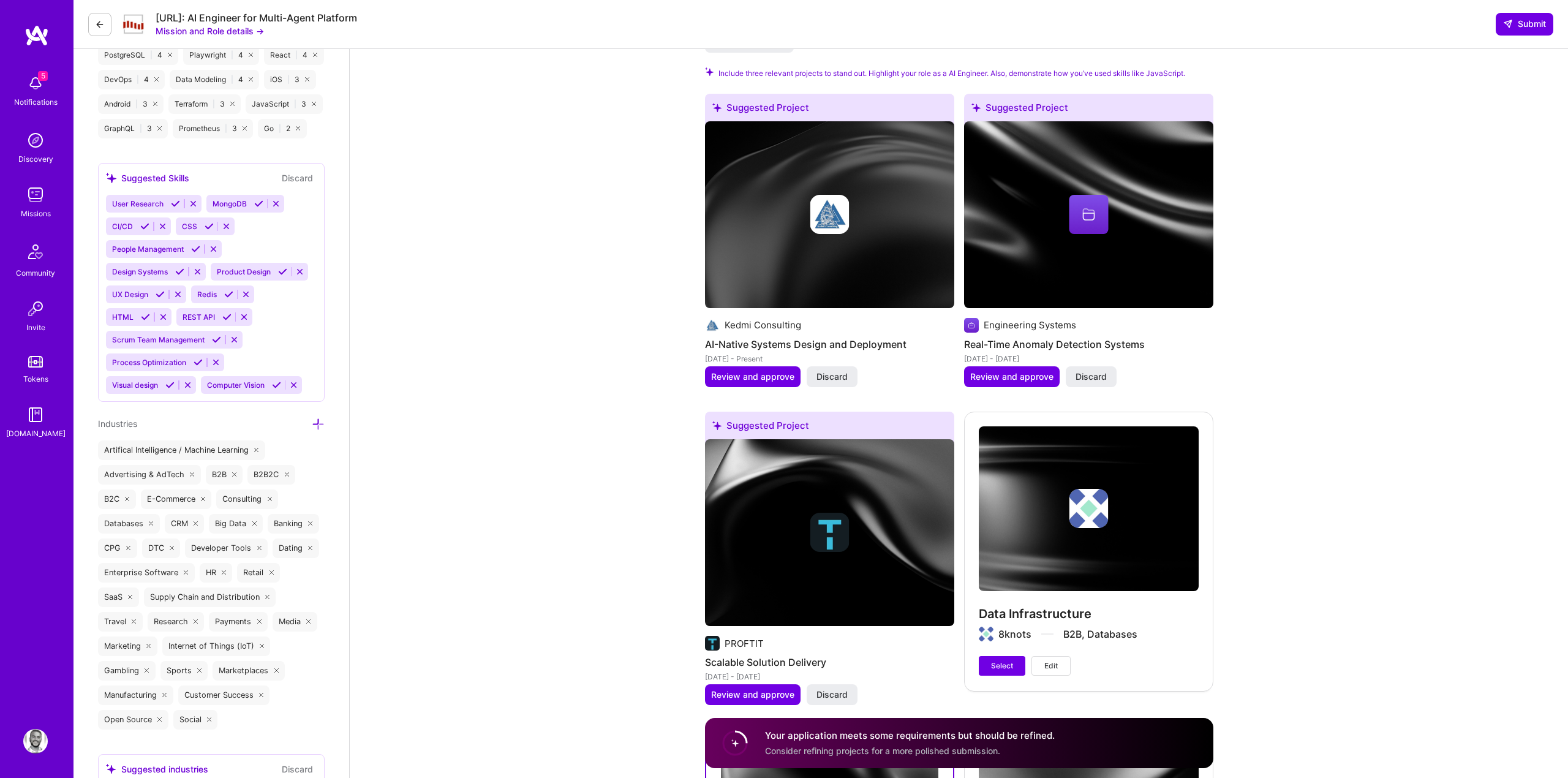
scroll to position [1571, 0]
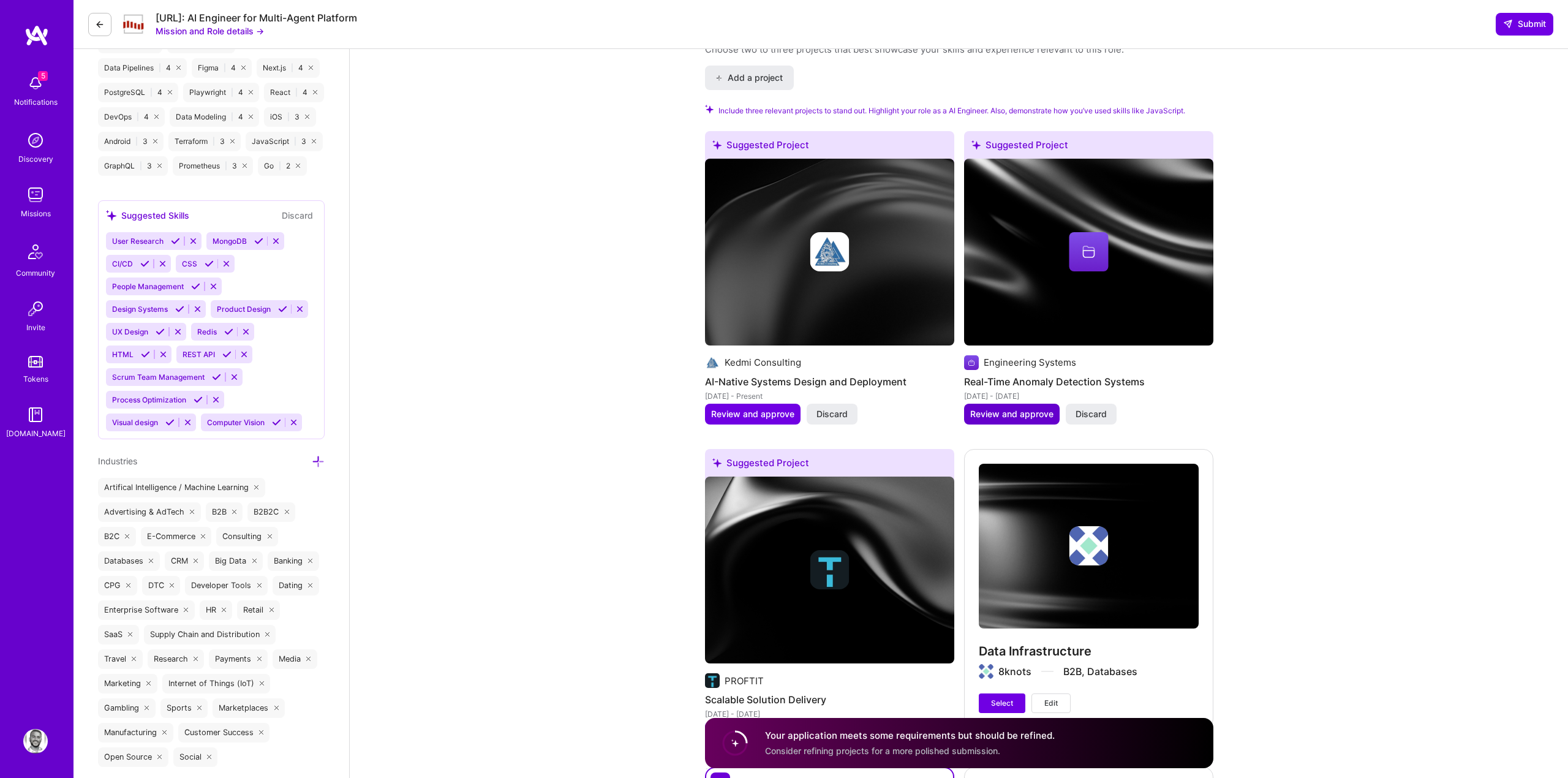
click at [1023, 417] on span "Review and approve" at bounding box center [1011, 413] width 83 height 13
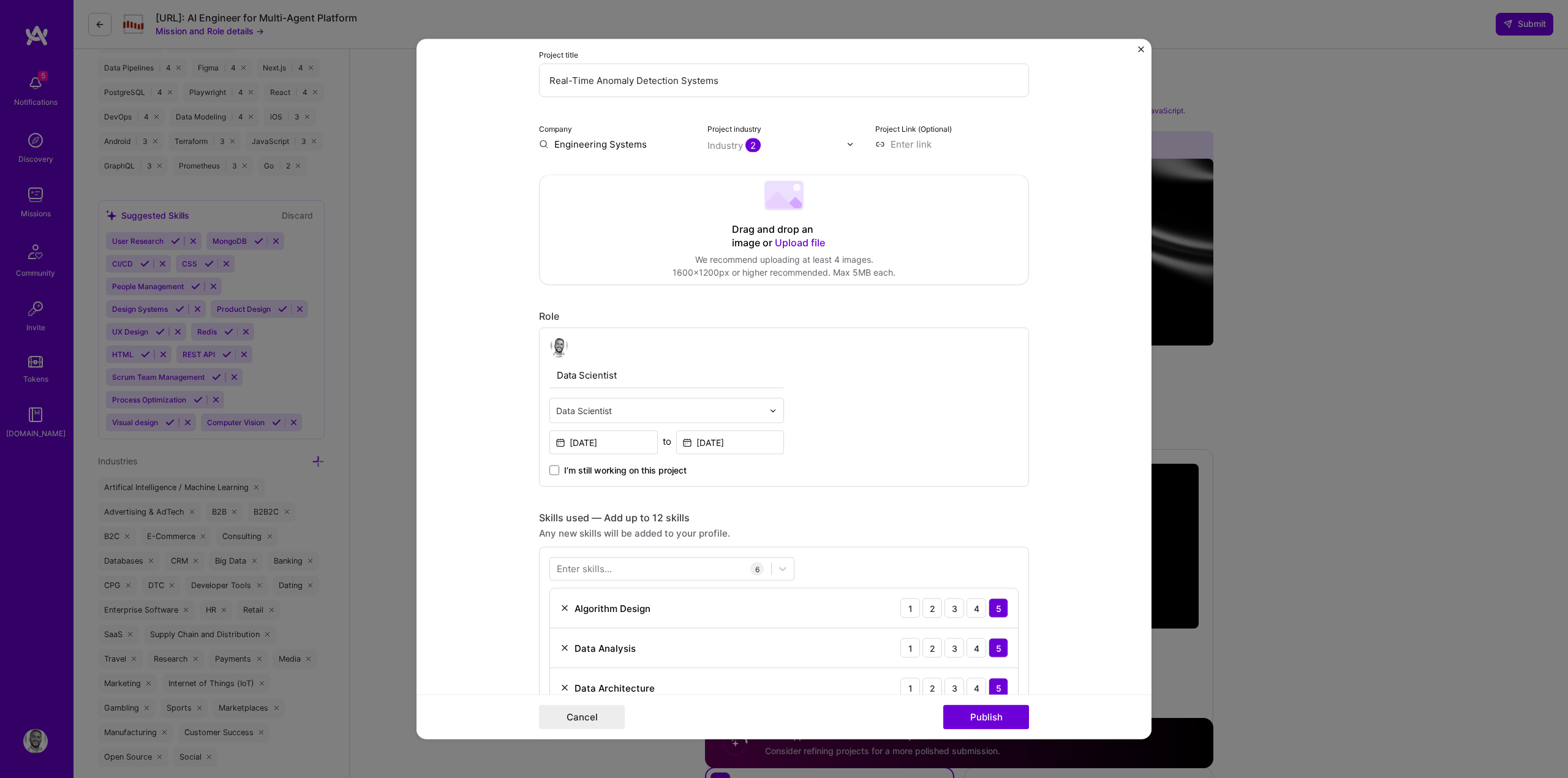
scroll to position [645, 0]
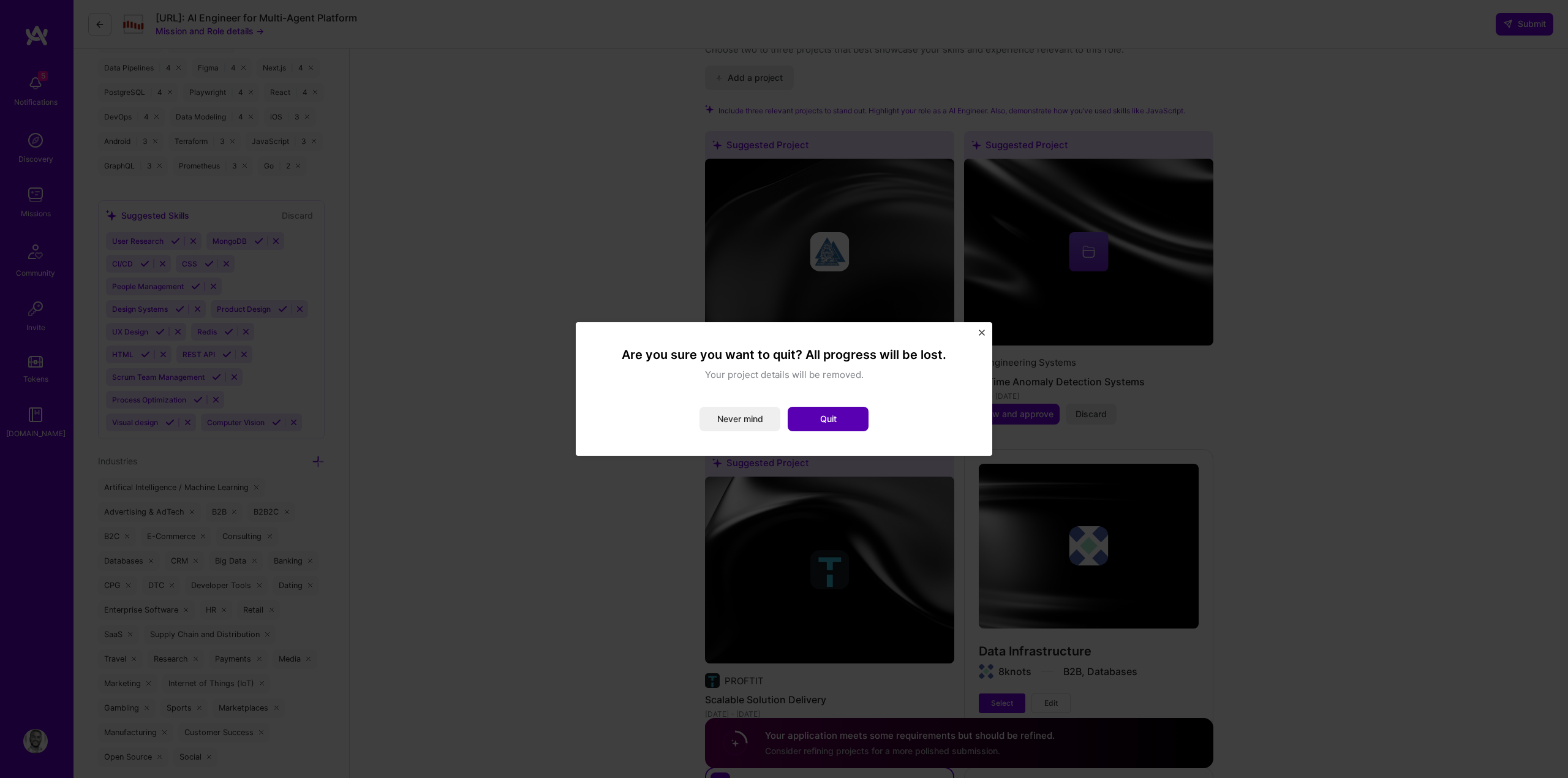
click at [818, 409] on button "Quit" at bounding box center [828, 418] width 81 height 24
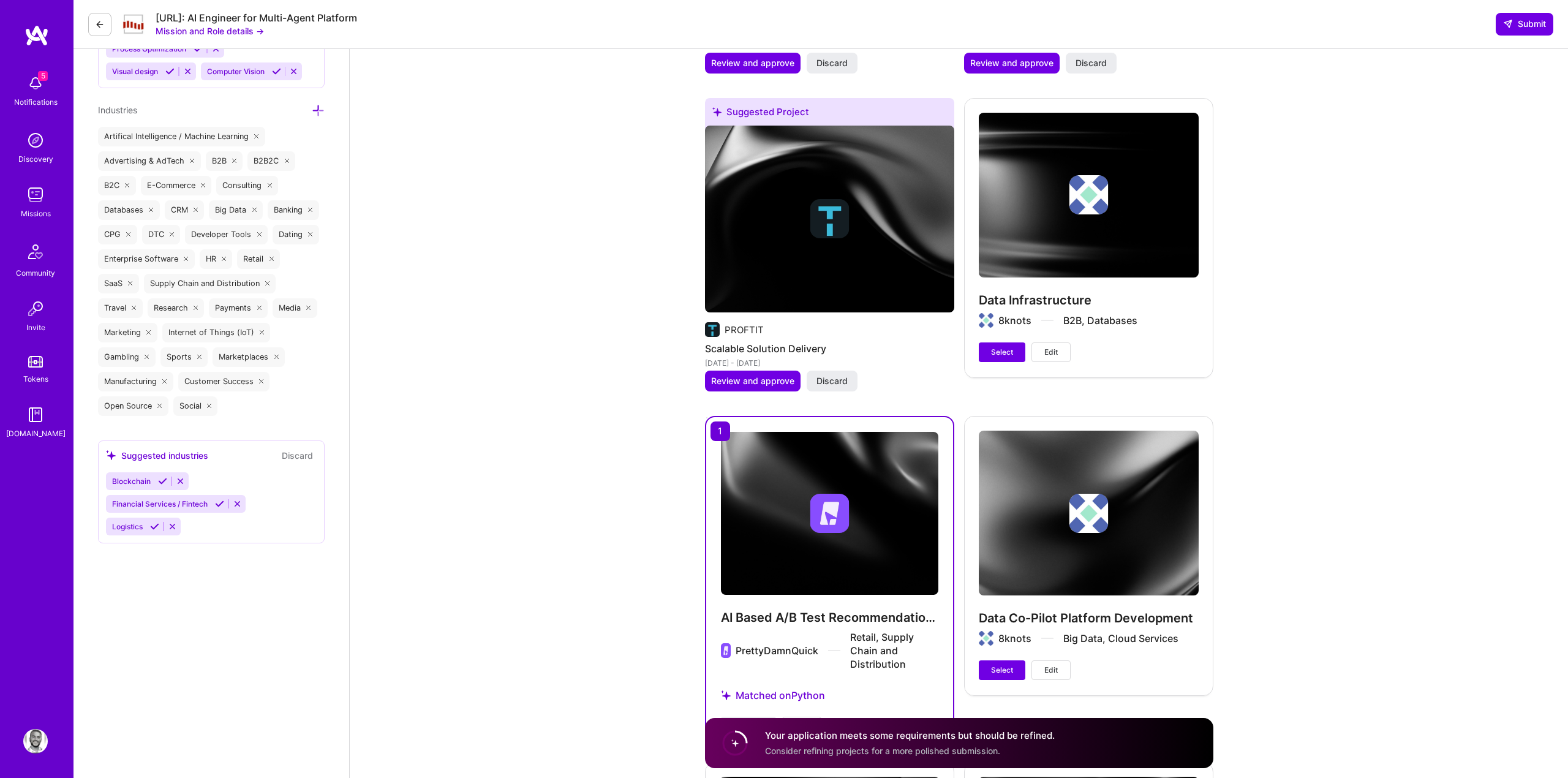
scroll to position [1949, 0]
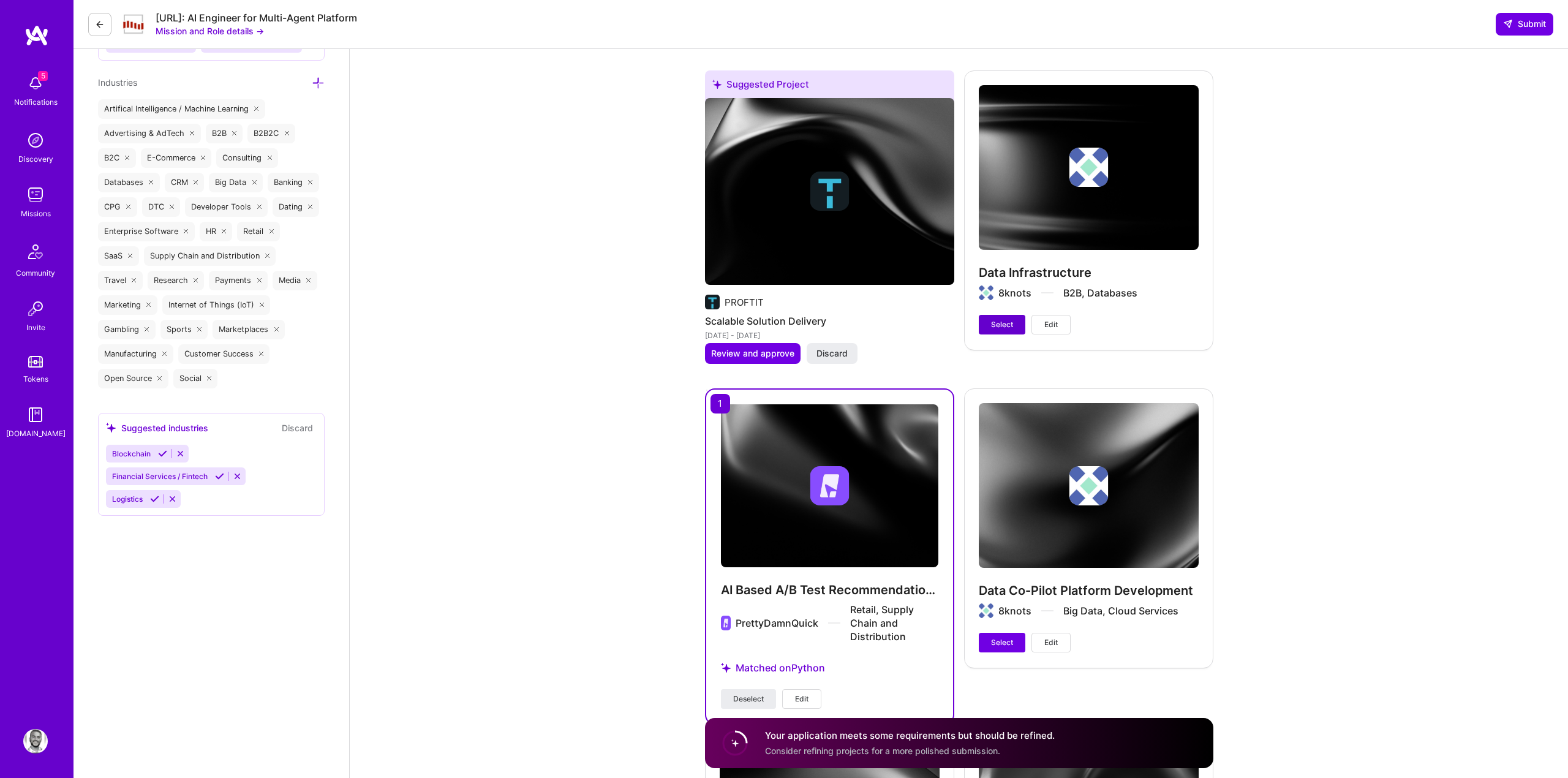
click at [1006, 330] on button "Select" at bounding box center [1002, 324] width 47 height 20
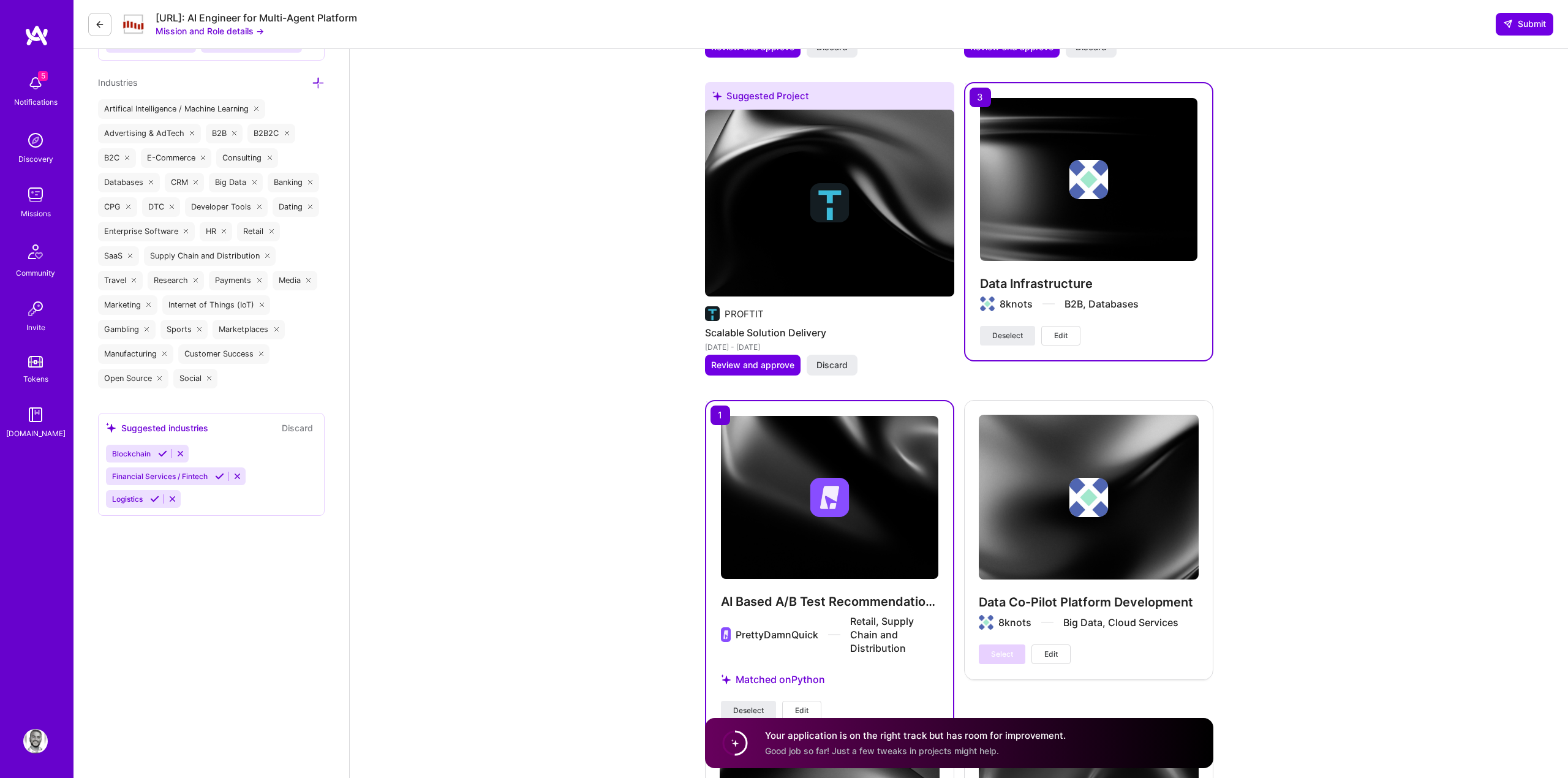
click at [1019, 284] on h4 "Data Infrastructure" at bounding box center [1088, 283] width 217 height 16
click at [1062, 335] on span "Edit" at bounding box center [1061, 335] width 14 height 11
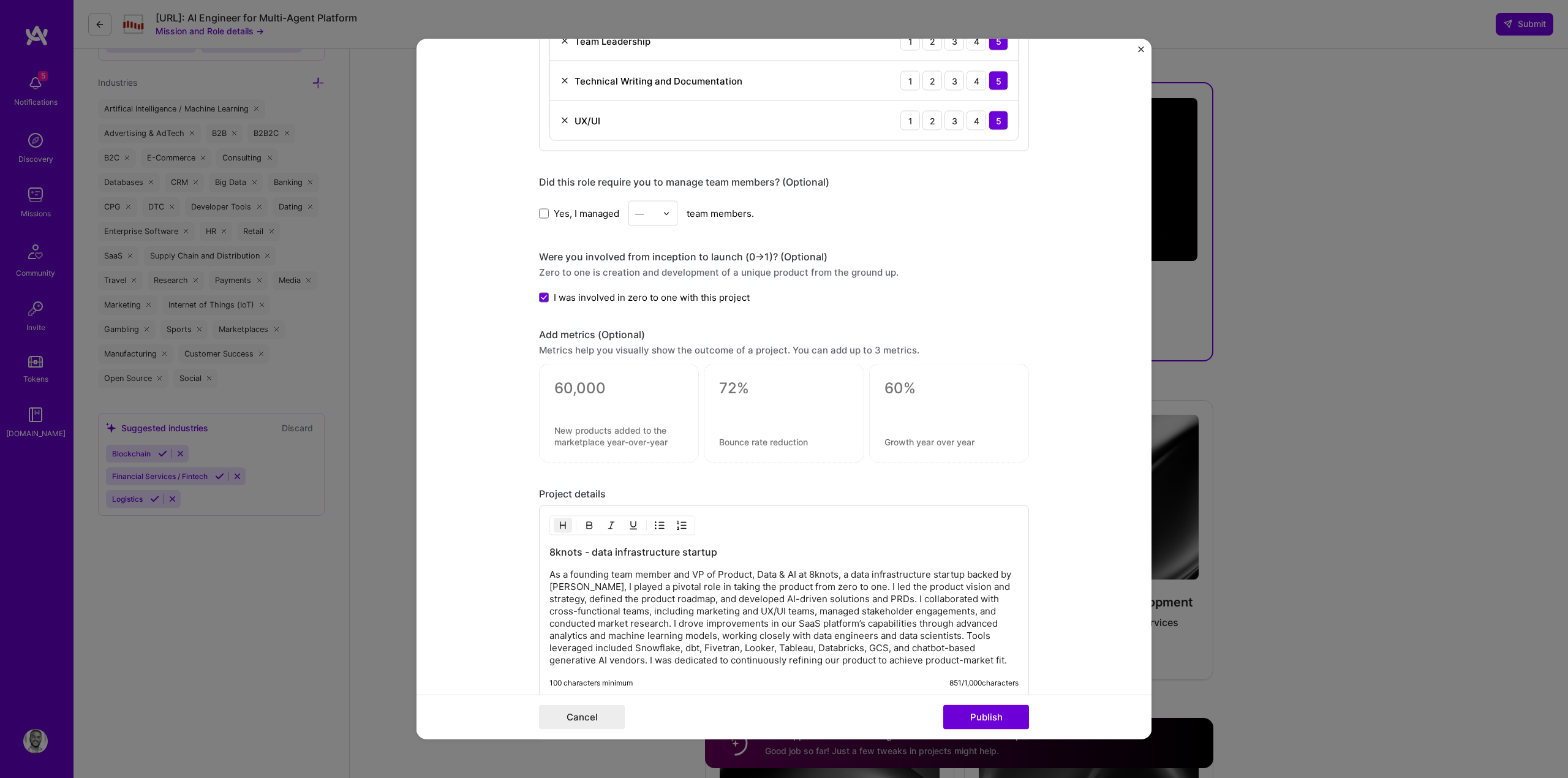
scroll to position [1109, 0]
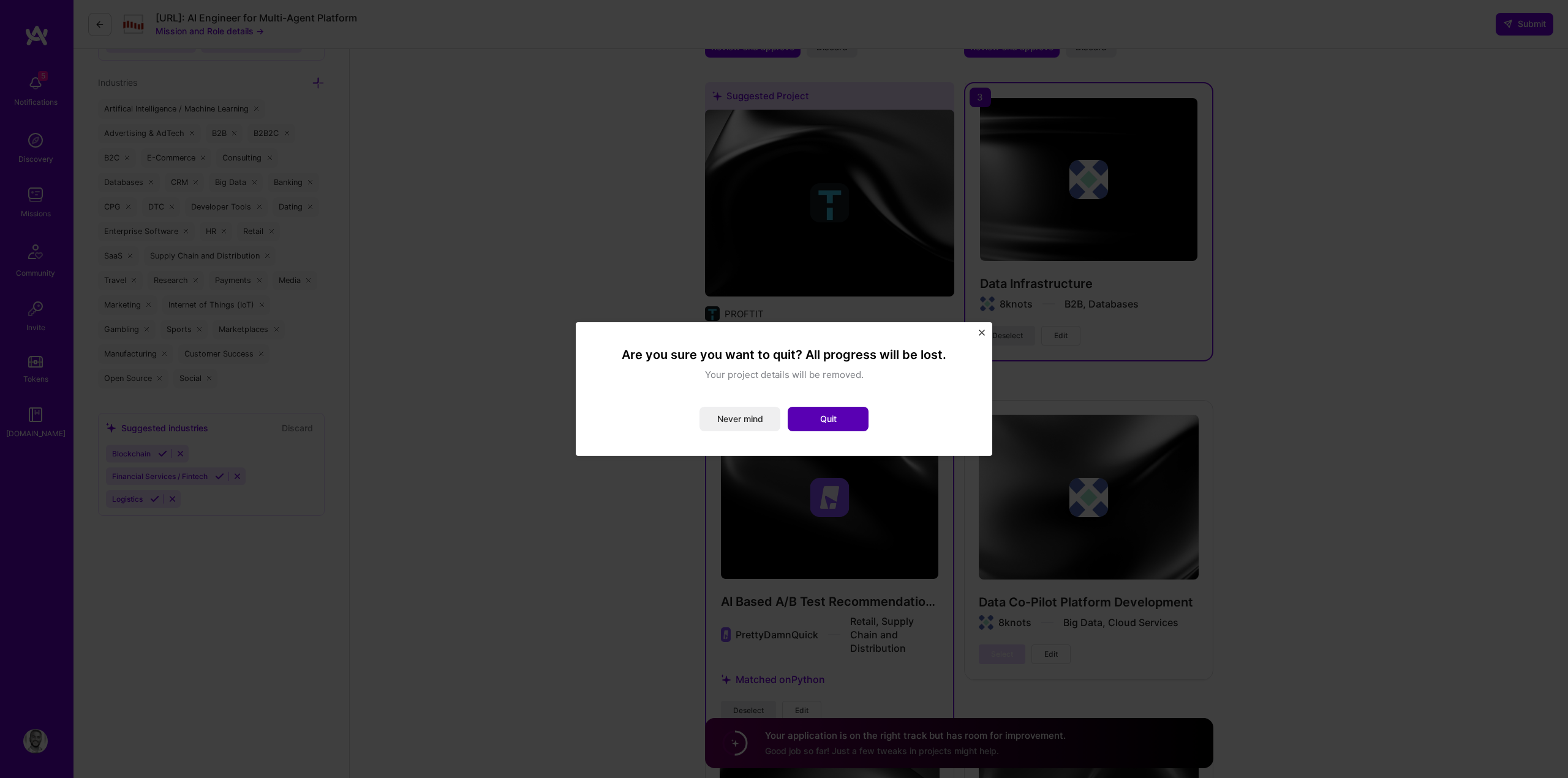
click at [800, 419] on button "Quit" at bounding box center [828, 418] width 81 height 24
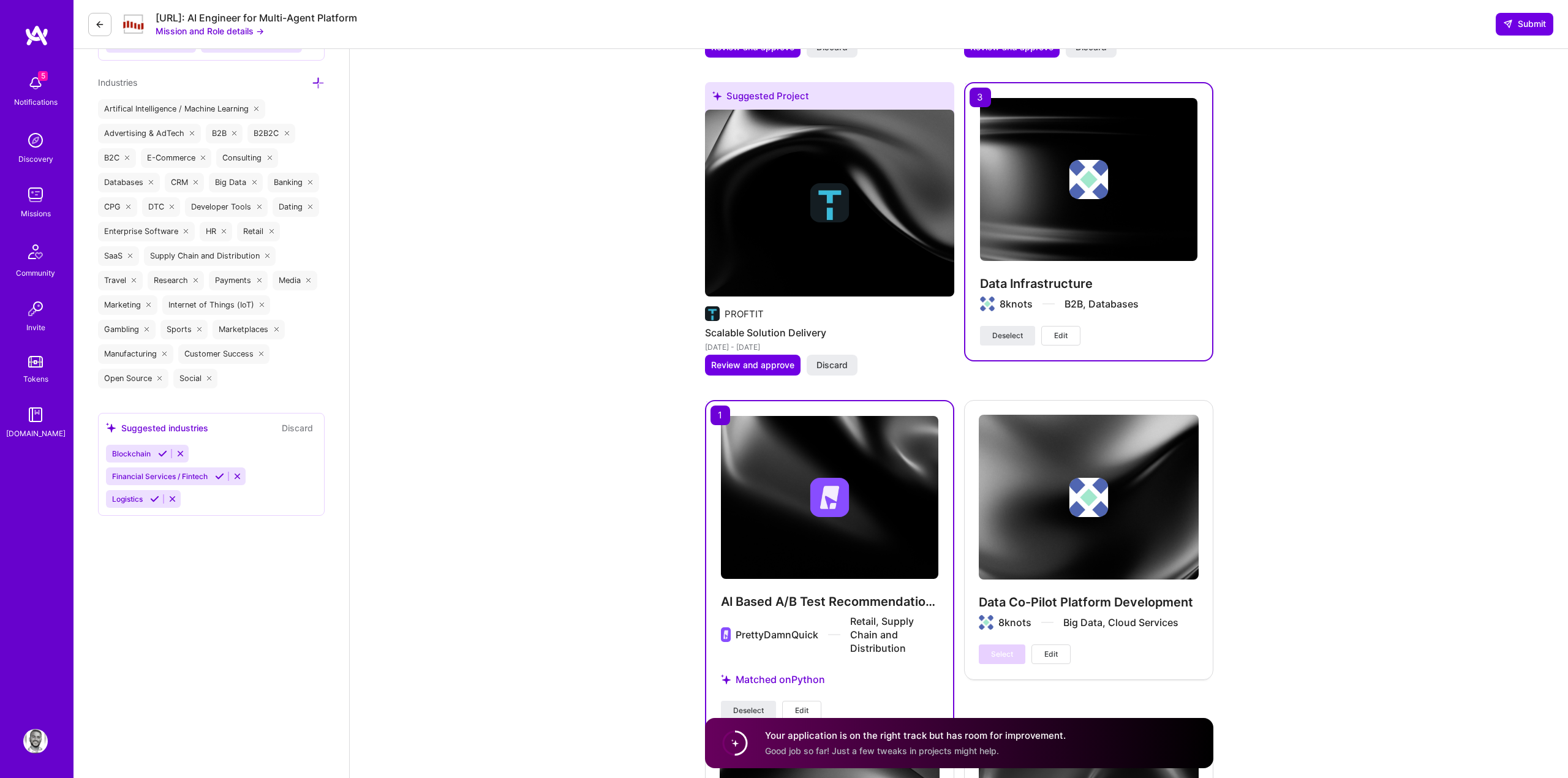
click at [1095, 594] on div "Data Co-Pilot Platform Development 8knots Big Data, Cloud Services Select Edit" at bounding box center [1088, 539] width 249 height 279
click at [1075, 602] on div "Data Co-Pilot Platform Development 8knots Big Data, Cloud Services Select Edit" at bounding box center [1088, 539] width 249 height 279
click at [1053, 540] on div "Data Co-Pilot Platform Development 8knots Big Data, Cloud Services Select Edit" at bounding box center [1088, 539] width 249 height 279
click at [1050, 648] on span "Edit" at bounding box center [1051, 653] width 14 height 11
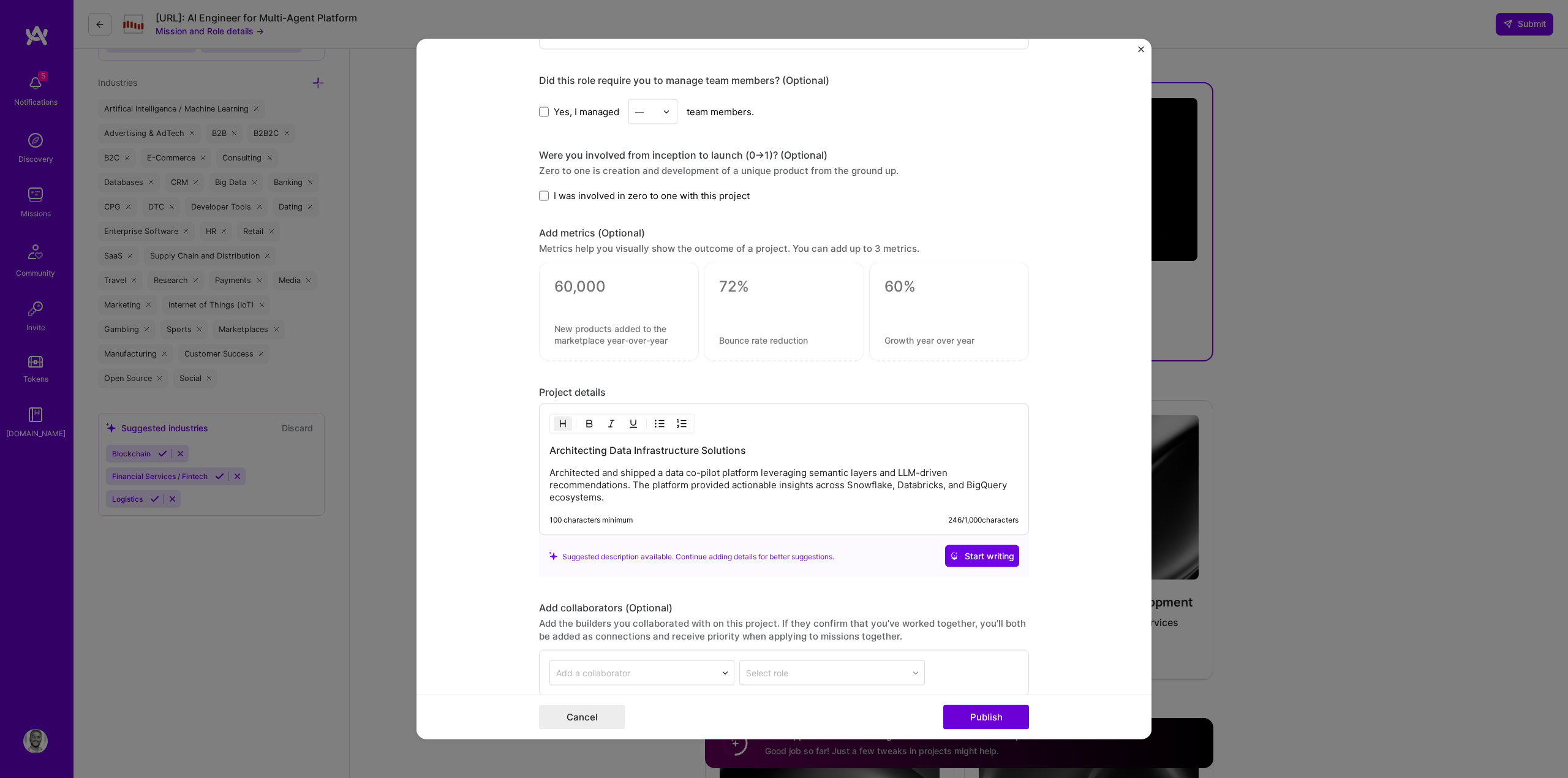
scroll to position [984, 0]
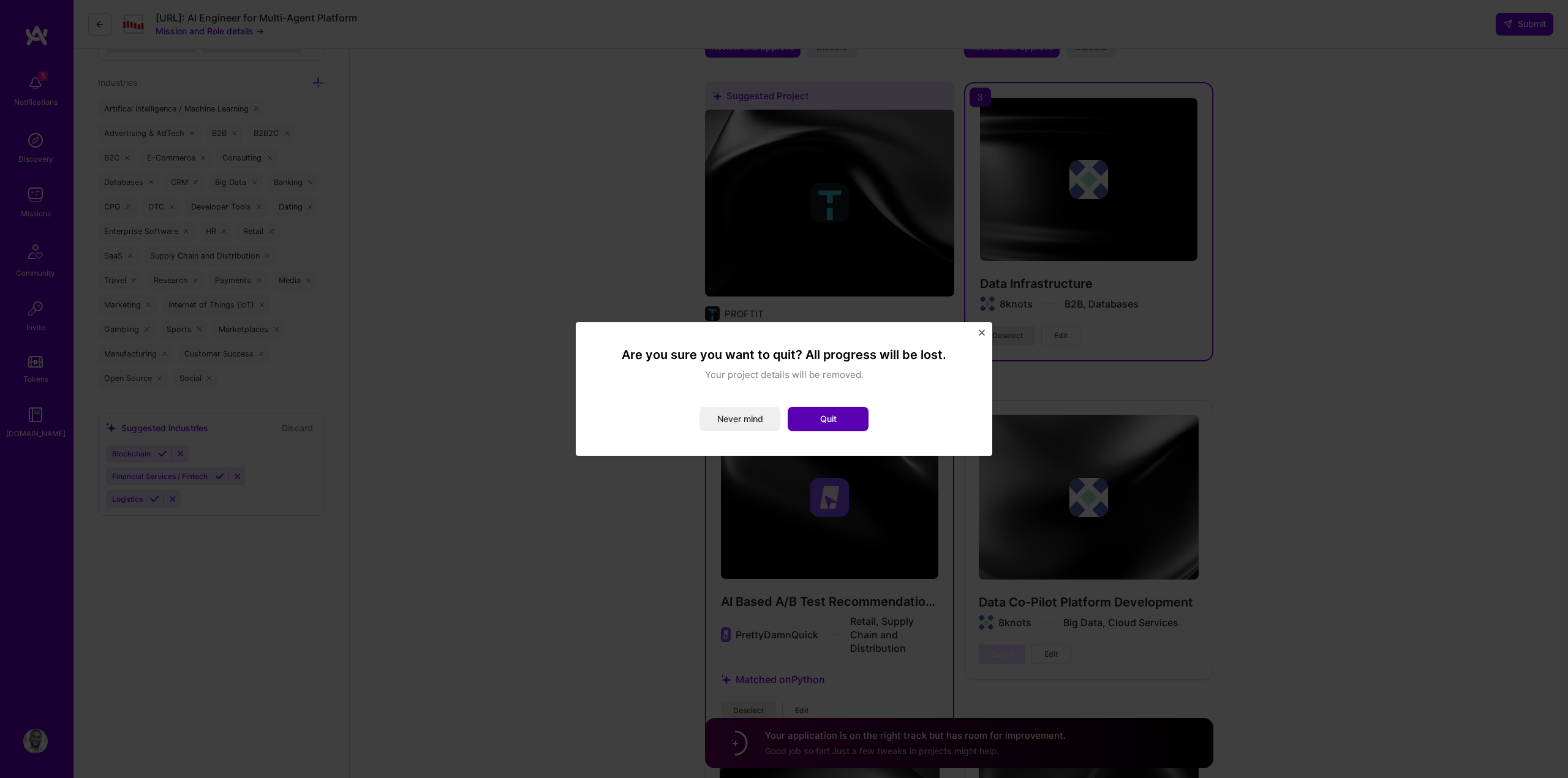
click at [859, 410] on button "Quit" at bounding box center [828, 418] width 81 height 24
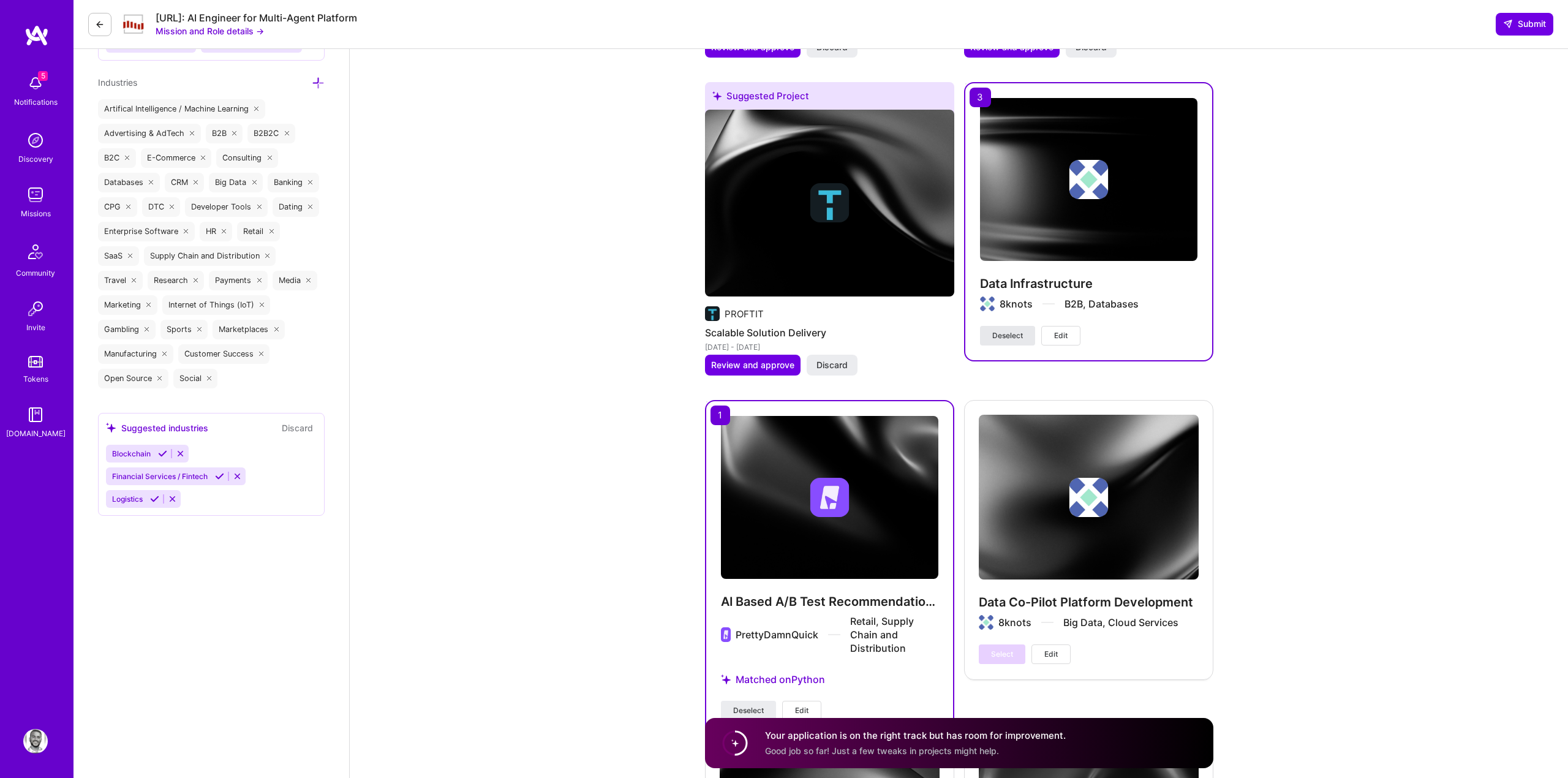
click at [1012, 332] on span "Deselect" at bounding box center [1007, 335] width 30 height 11
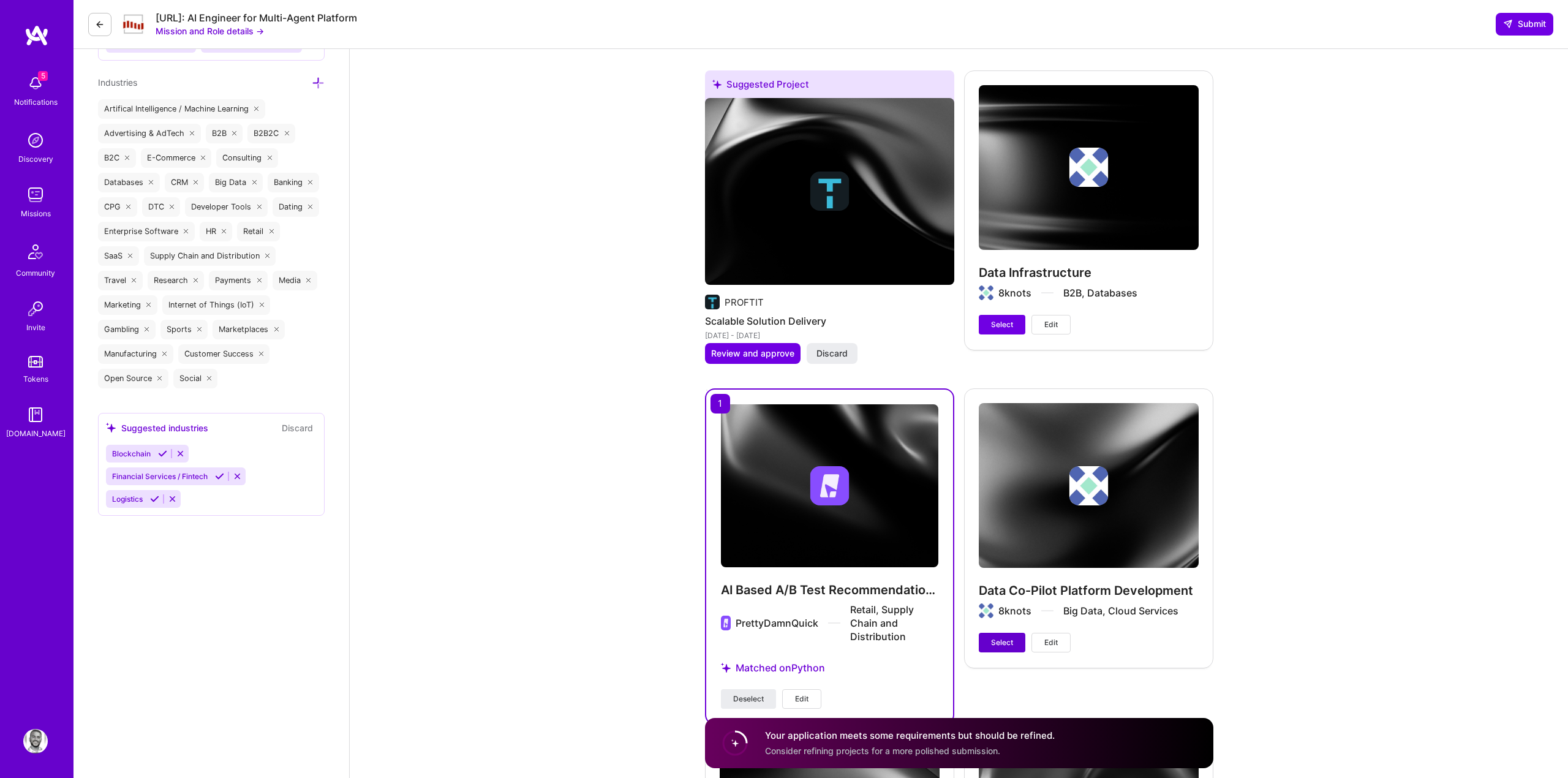
click at [1005, 636] on span "Select" at bounding box center [1002, 641] width 22 height 11
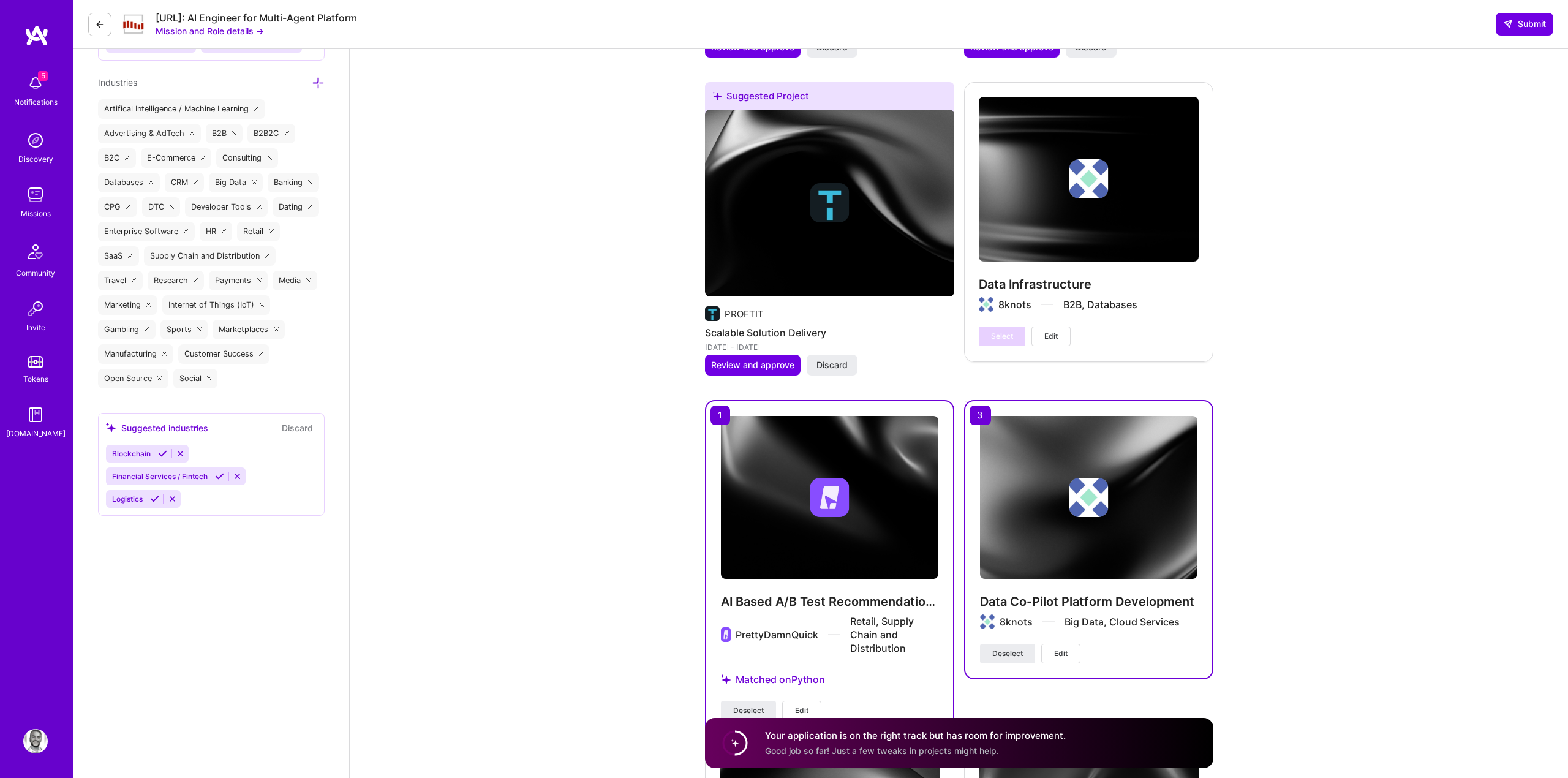
click at [1028, 589] on div "Data Co-Pilot Platform Development 8knots Big Data, Cloud Services Deselect Edit" at bounding box center [1088, 529] width 217 height 228
click at [1056, 655] on span "Edit" at bounding box center [1061, 653] width 14 height 11
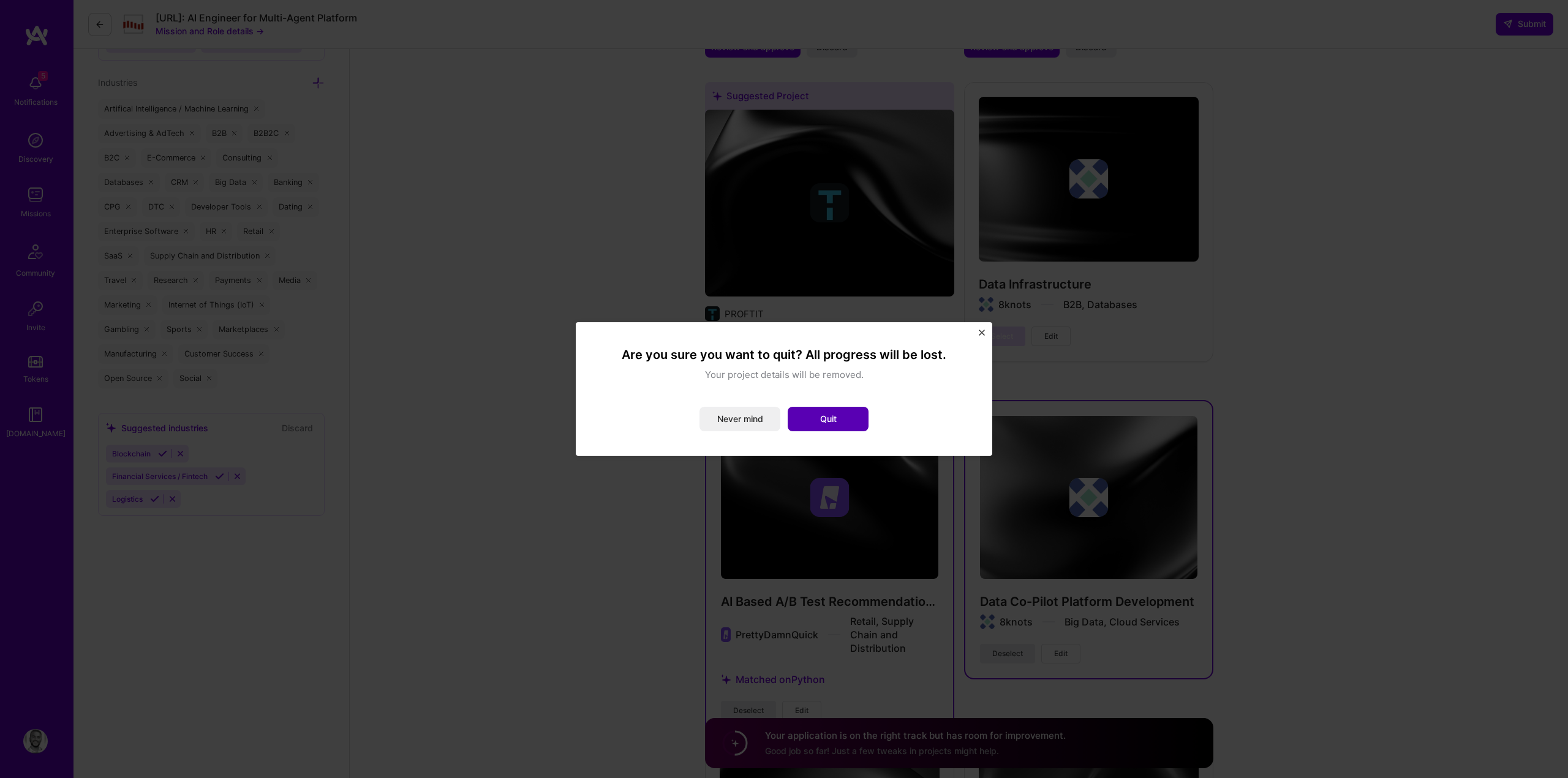
click at [812, 420] on button "Quit" at bounding box center [828, 418] width 81 height 24
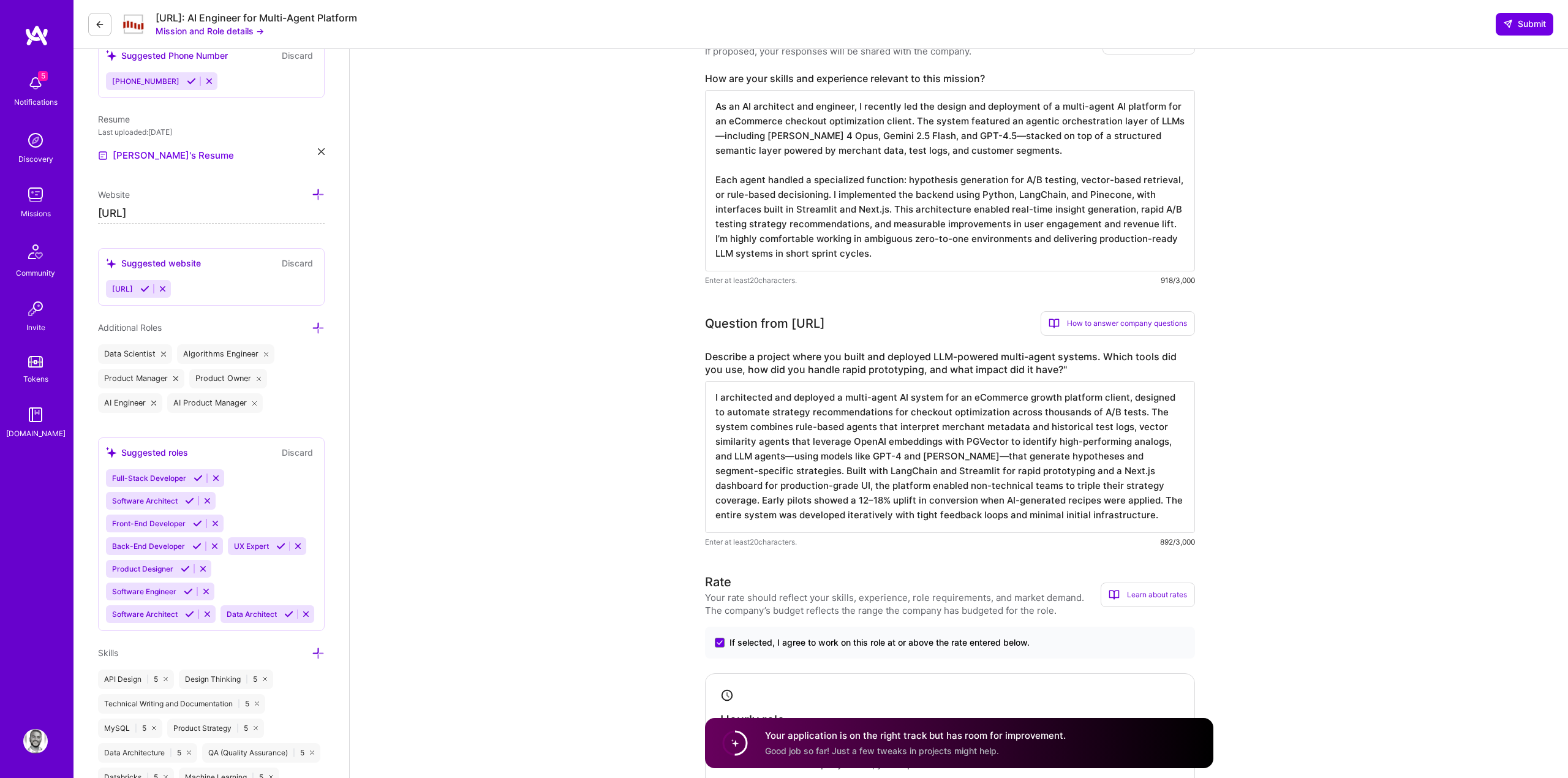
scroll to position [200, 0]
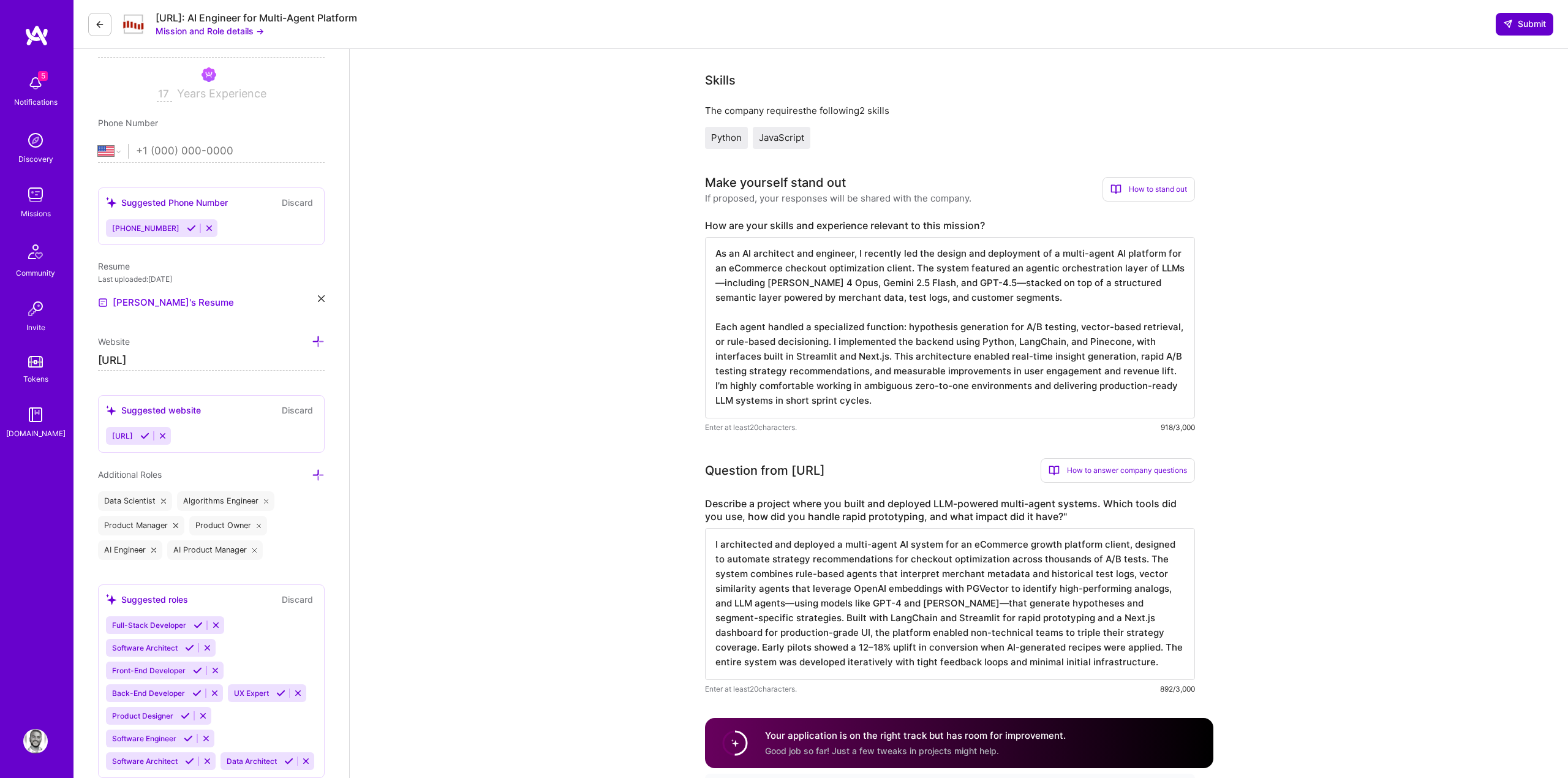
click at [1501, 27] on button "Submit" at bounding box center [1524, 23] width 58 height 22
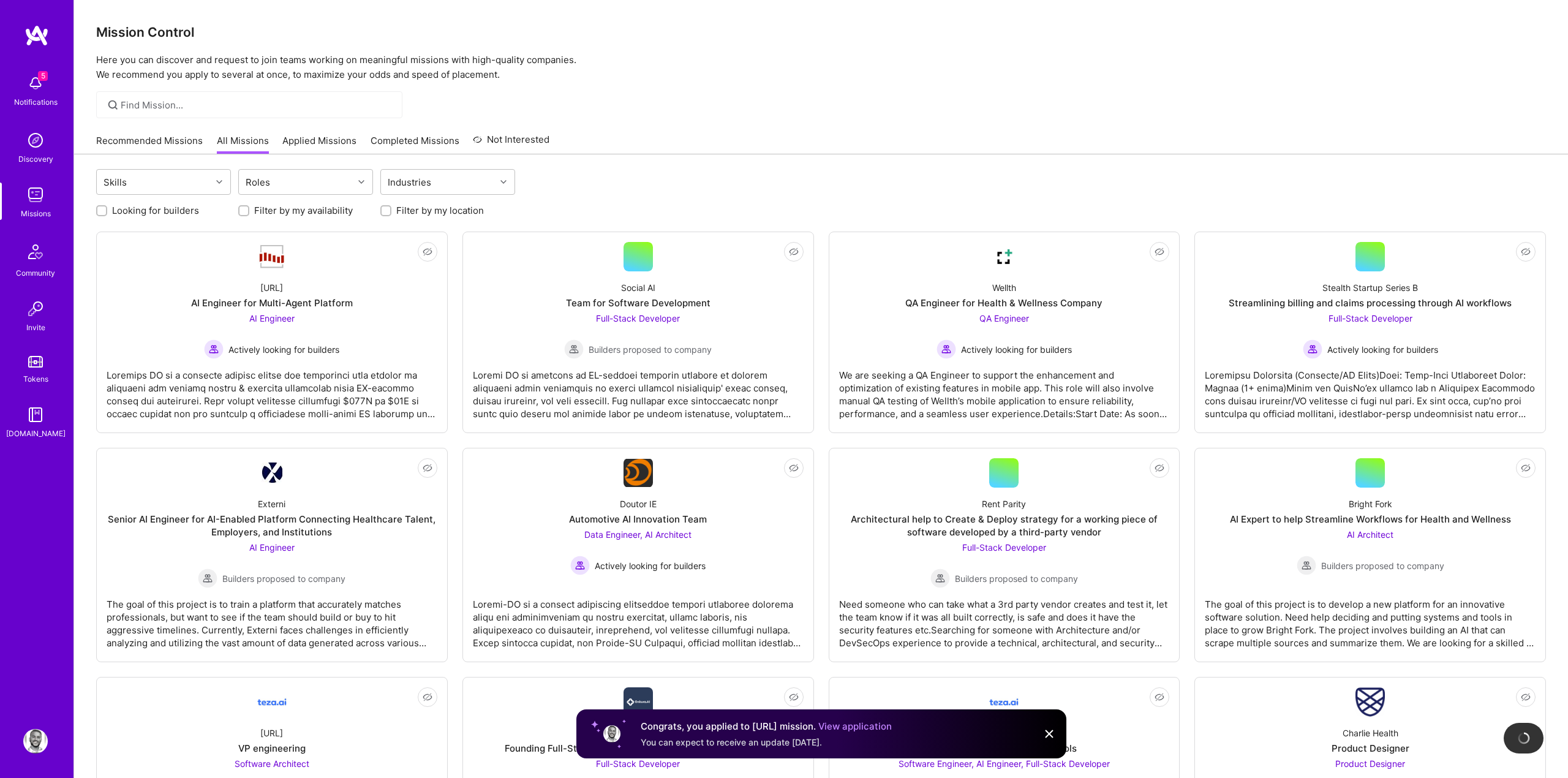
click at [859, 728] on link "View application" at bounding box center [854, 726] width 73 height 12
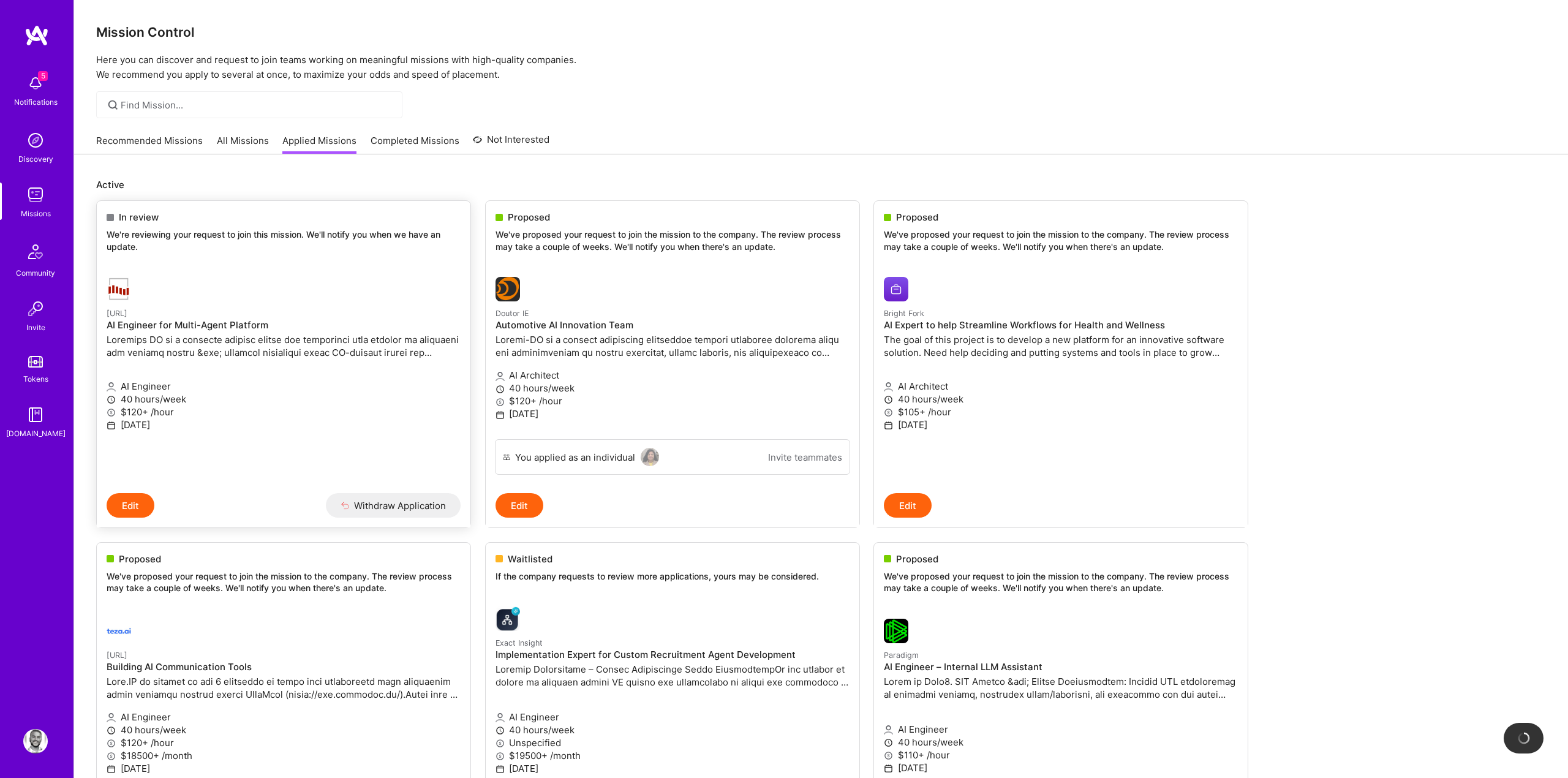
click at [141, 496] on button "Edit" at bounding box center [130, 504] width 48 height 24
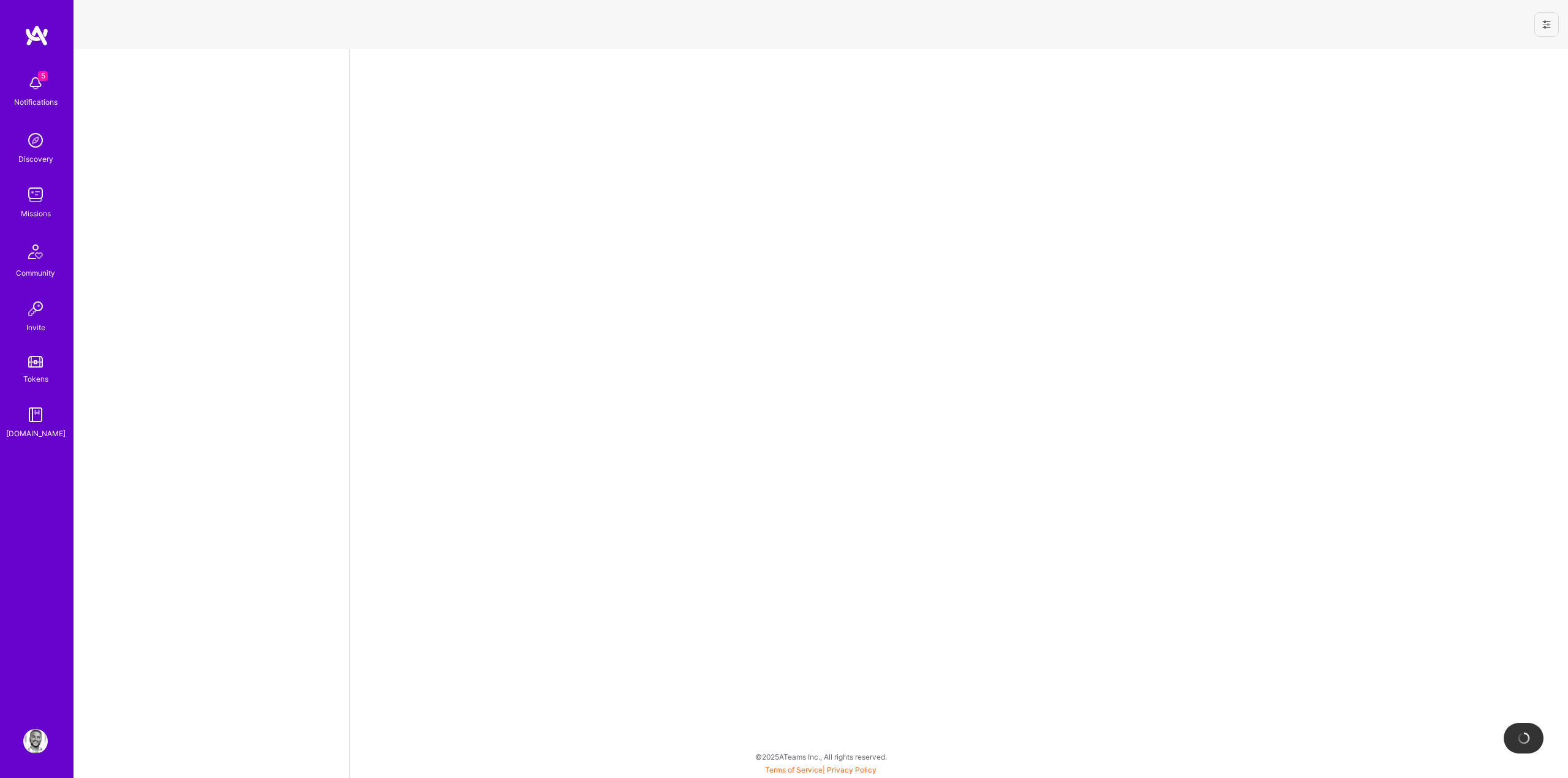
select select "US"
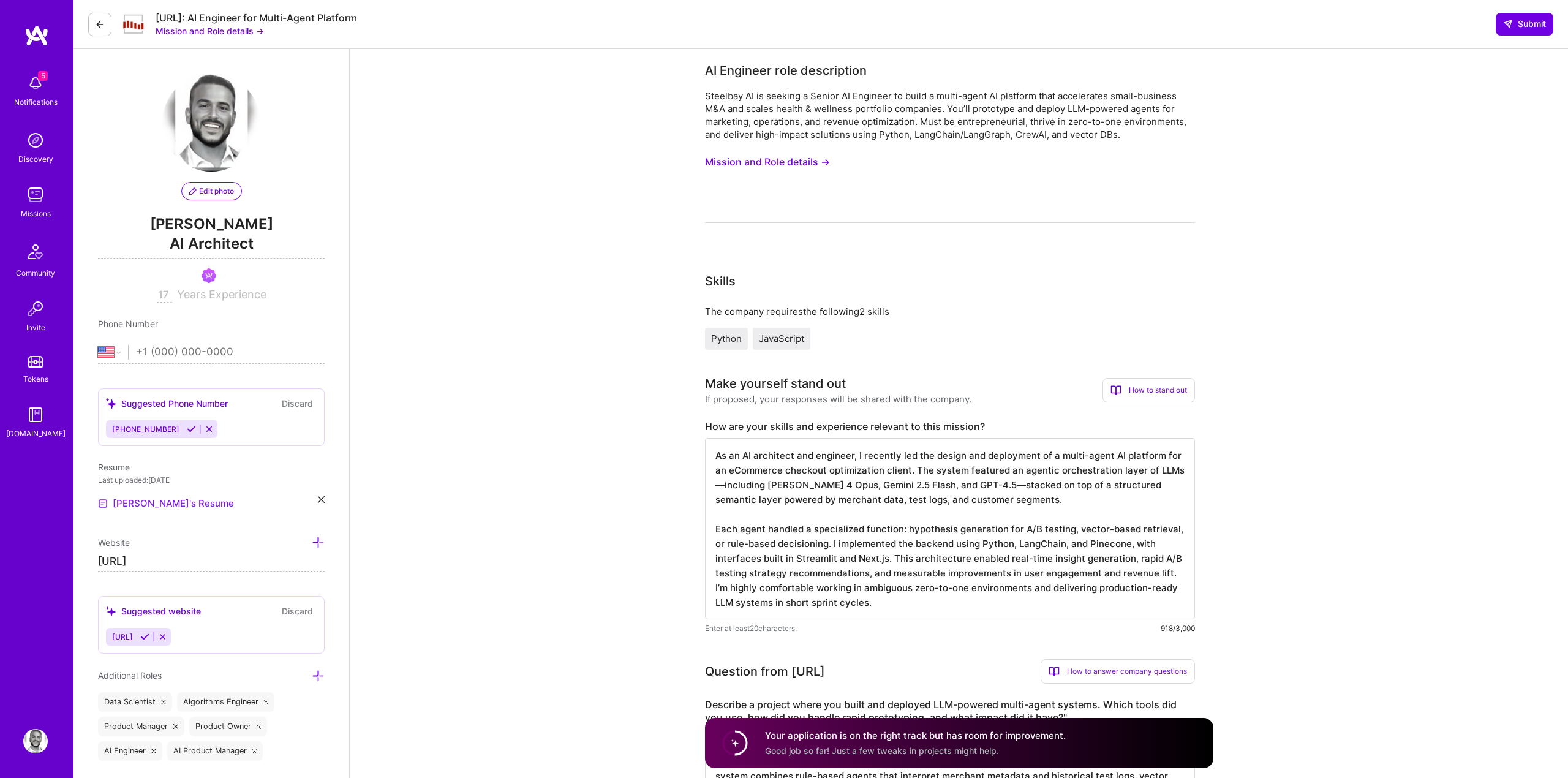
click at [156, 504] on link "[PERSON_NAME]'s Resume" at bounding box center [165, 502] width 136 height 15
click at [95, 27] on icon at bounding box center [100, 24] width 10 height 10
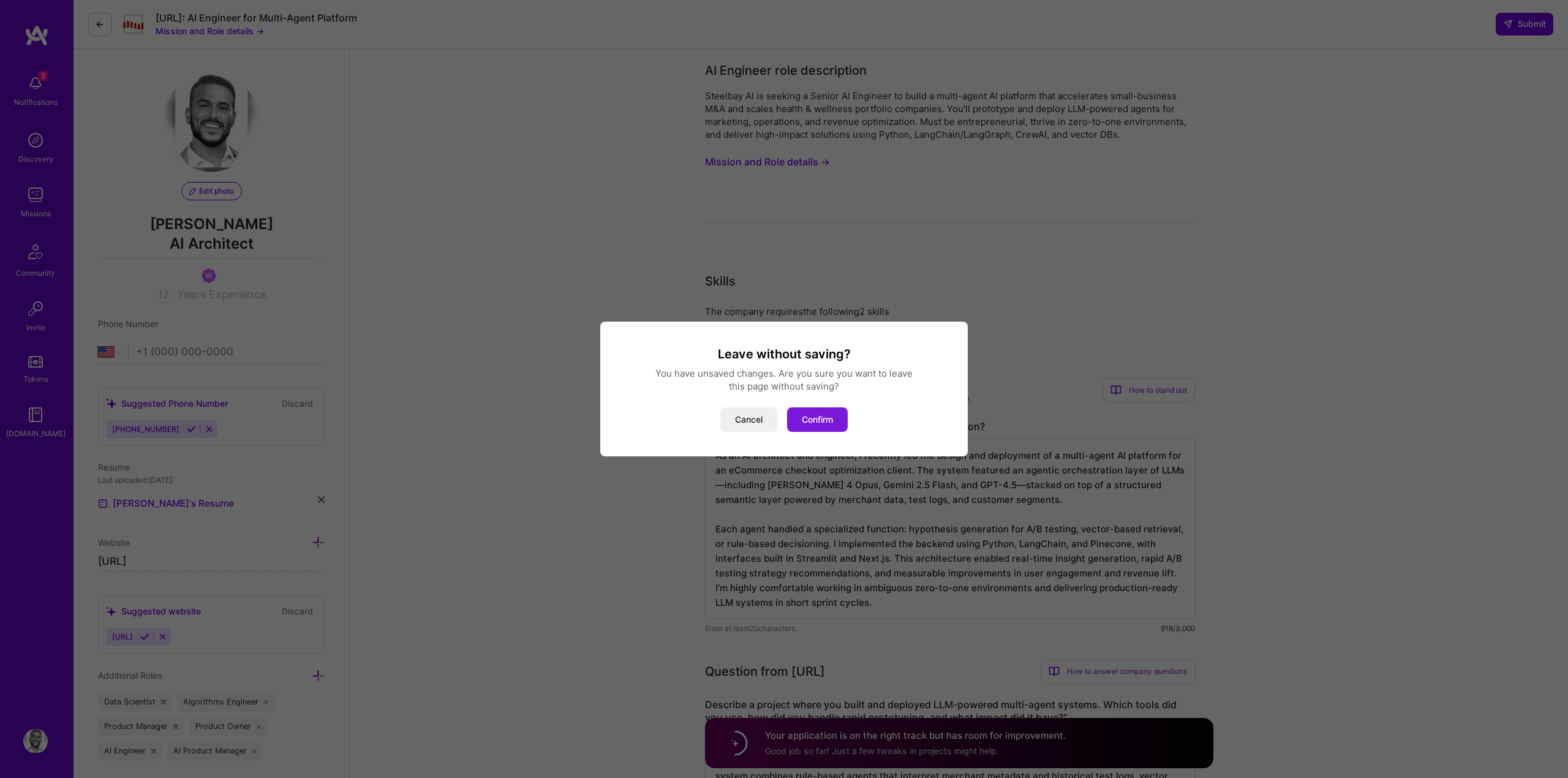
click at [820, 418] on button "Confirm" at bounding box center [817, 419] width 61 height 24
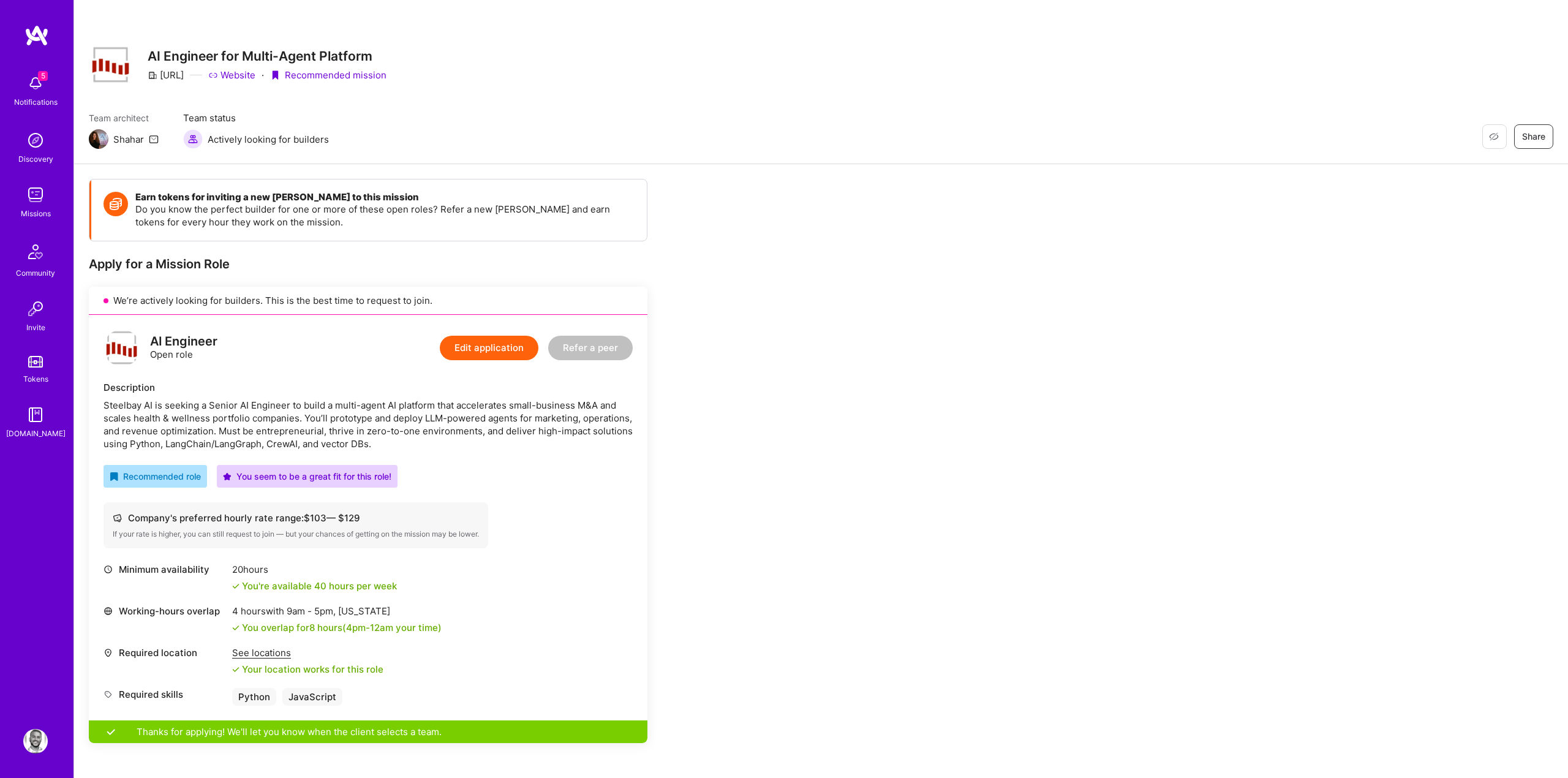
click at [39, 84] on img at bounding box center [35, 83] width 24 height 24
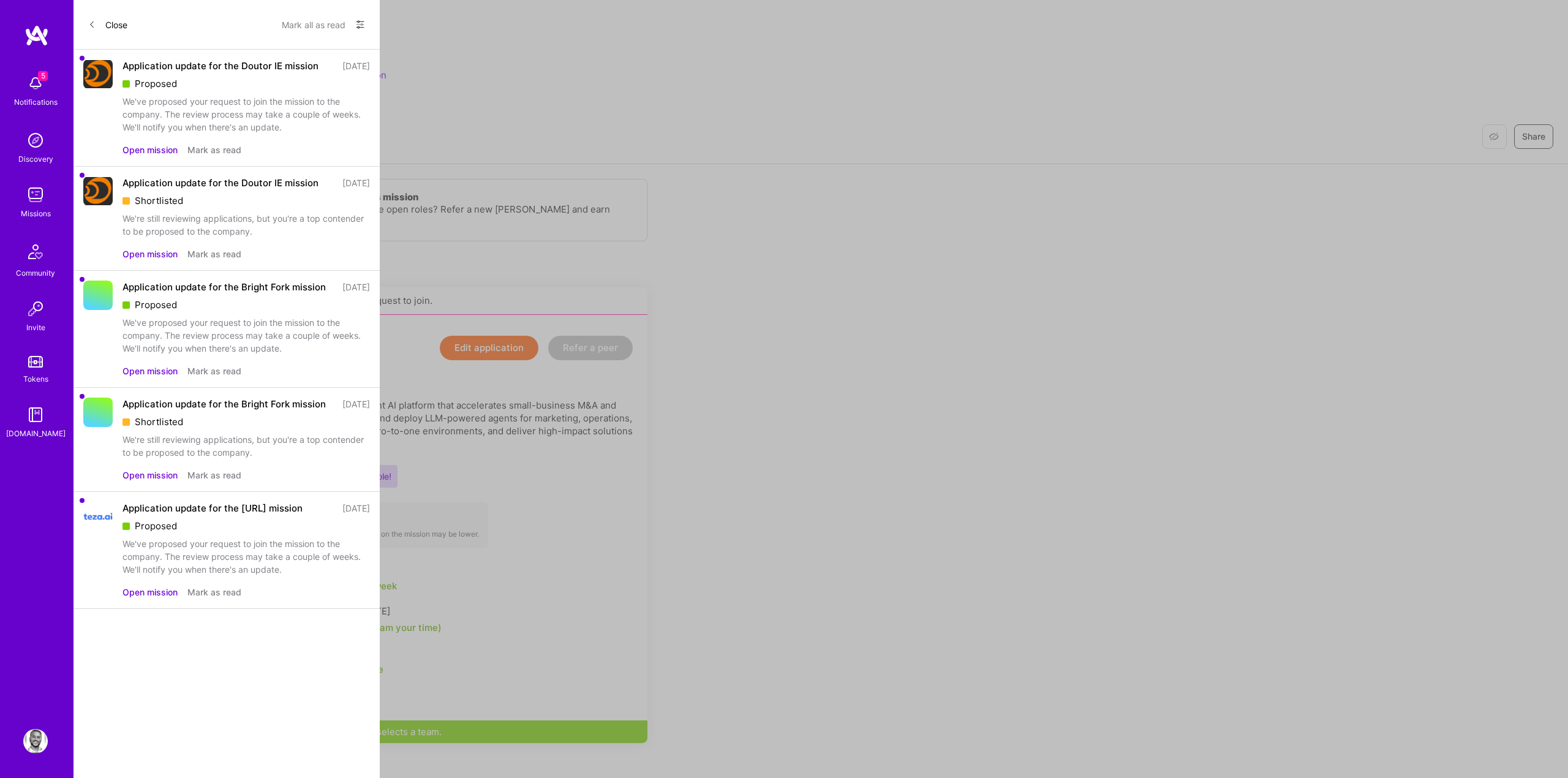
click at [347, 29] on div "Show all notifications Show unread notifications only" at bounding box center [355, 24] width 20 height 20
click at [314, 29] on button "Mark all as read" at bounding box center [313, 24] width 64 height 20
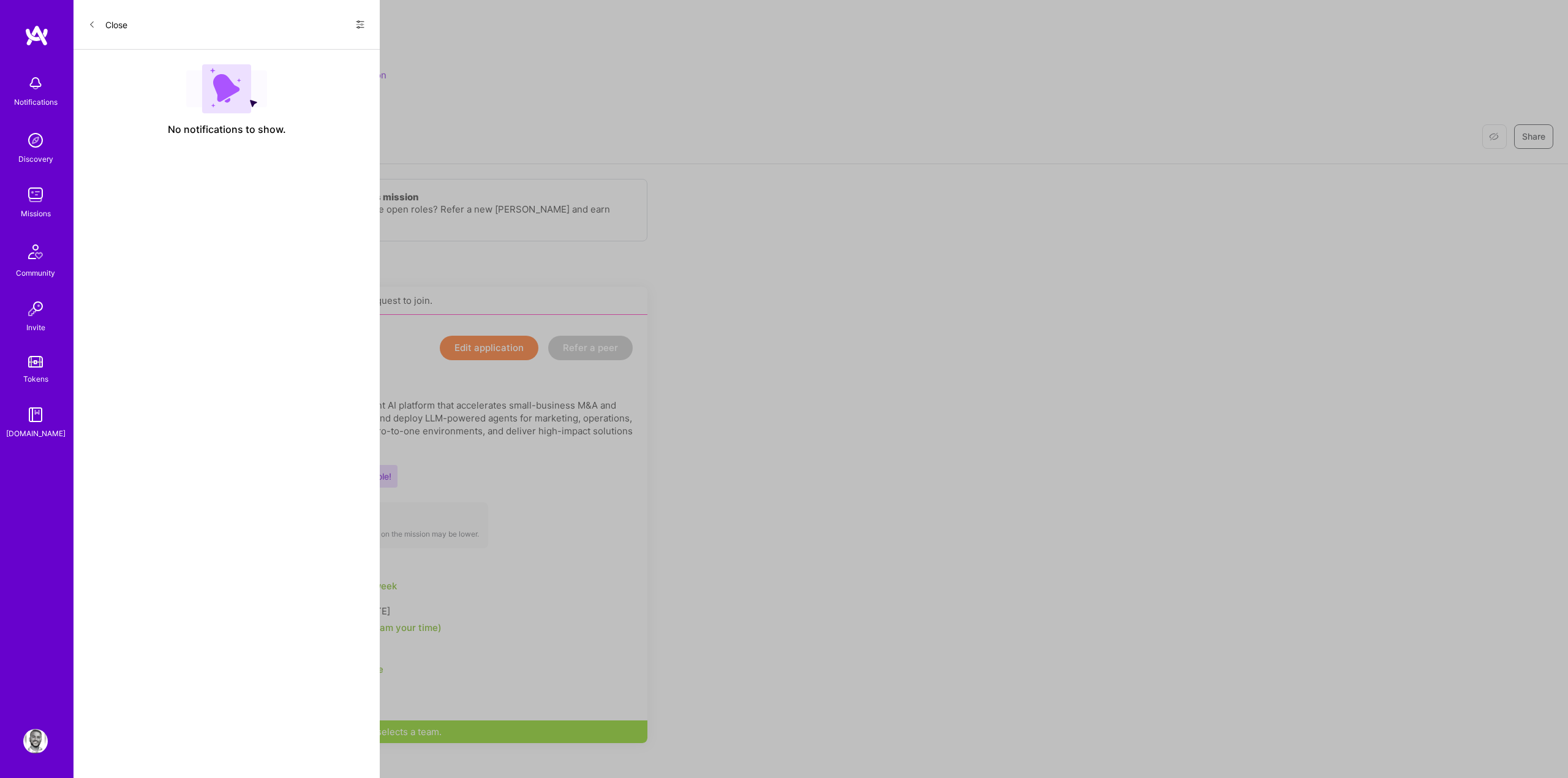
click at [103, 29] on button "Close" at bounding box center [108, 24] width 39 height 20
